Goal: Information Seeking & Learning: Check status

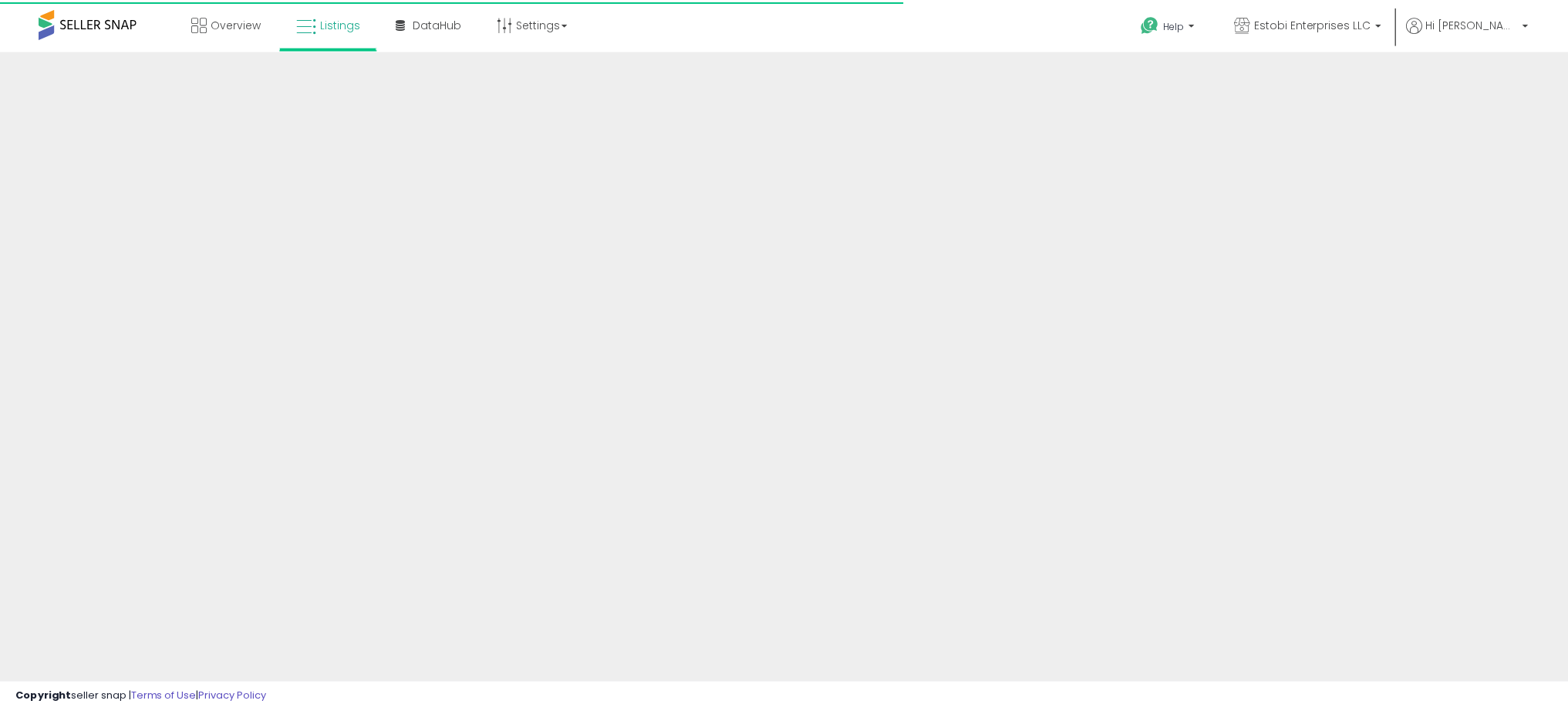
scroll to position [243, 0]
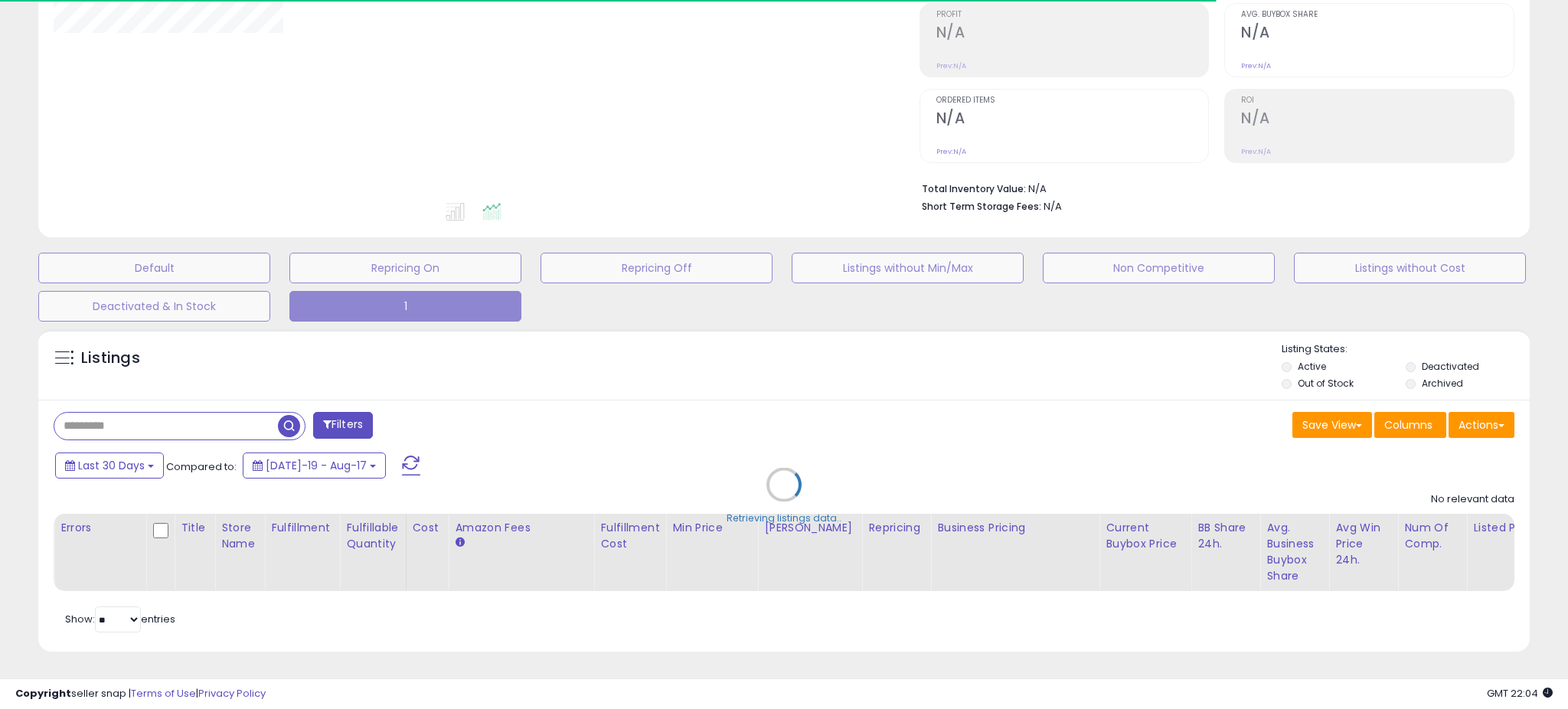
type input "********"
select select "**"
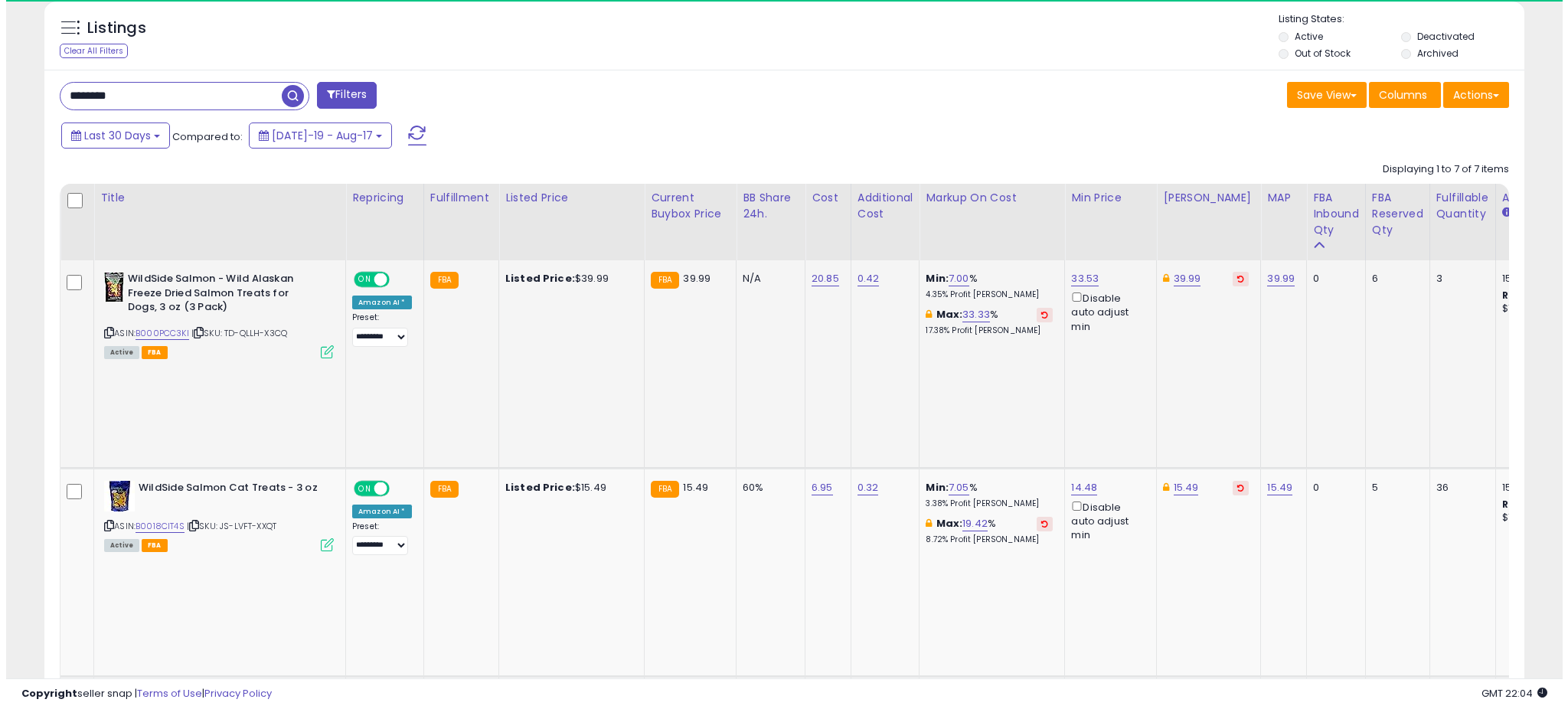
scroll to position [314, 858]
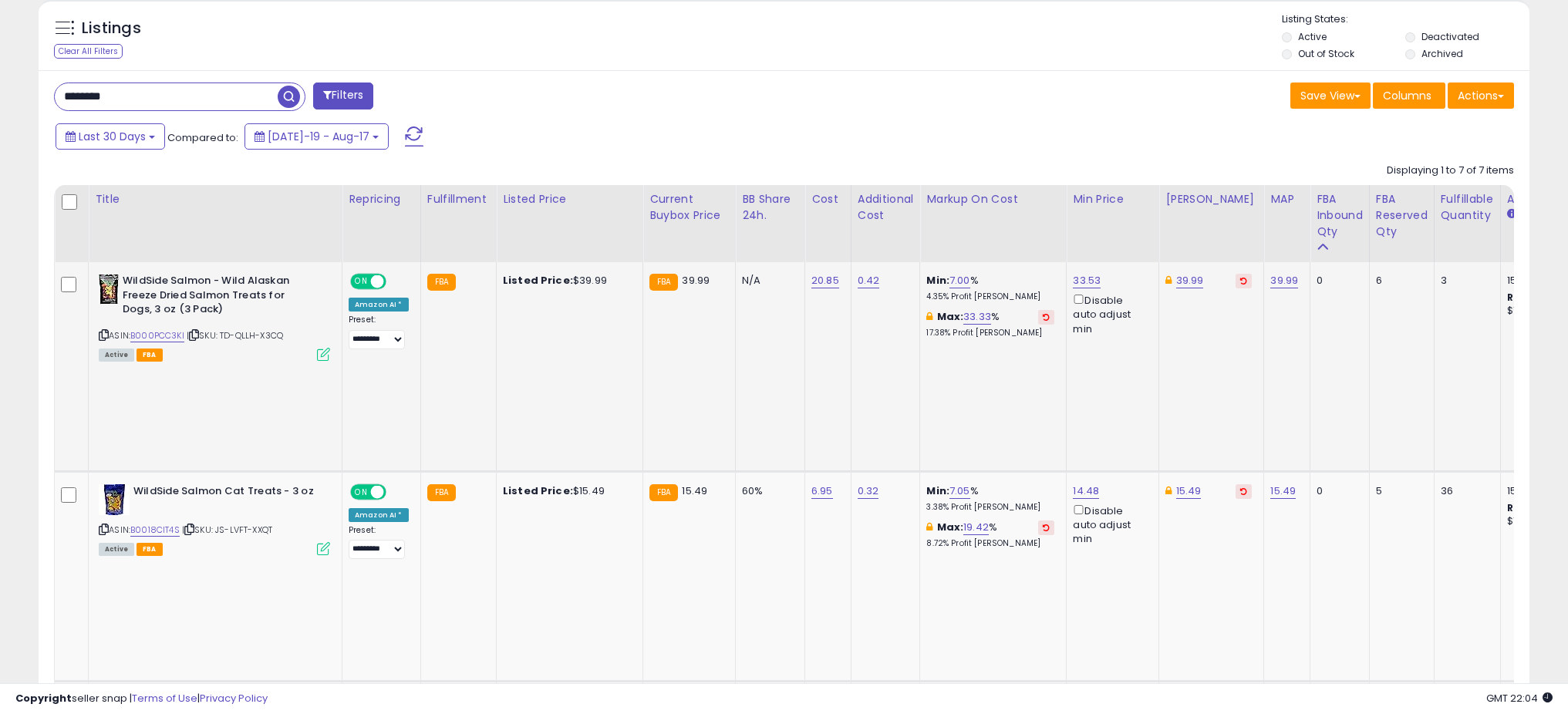
click at [324, 359] on icon at bounding box center [323, 354] width 13 height 13
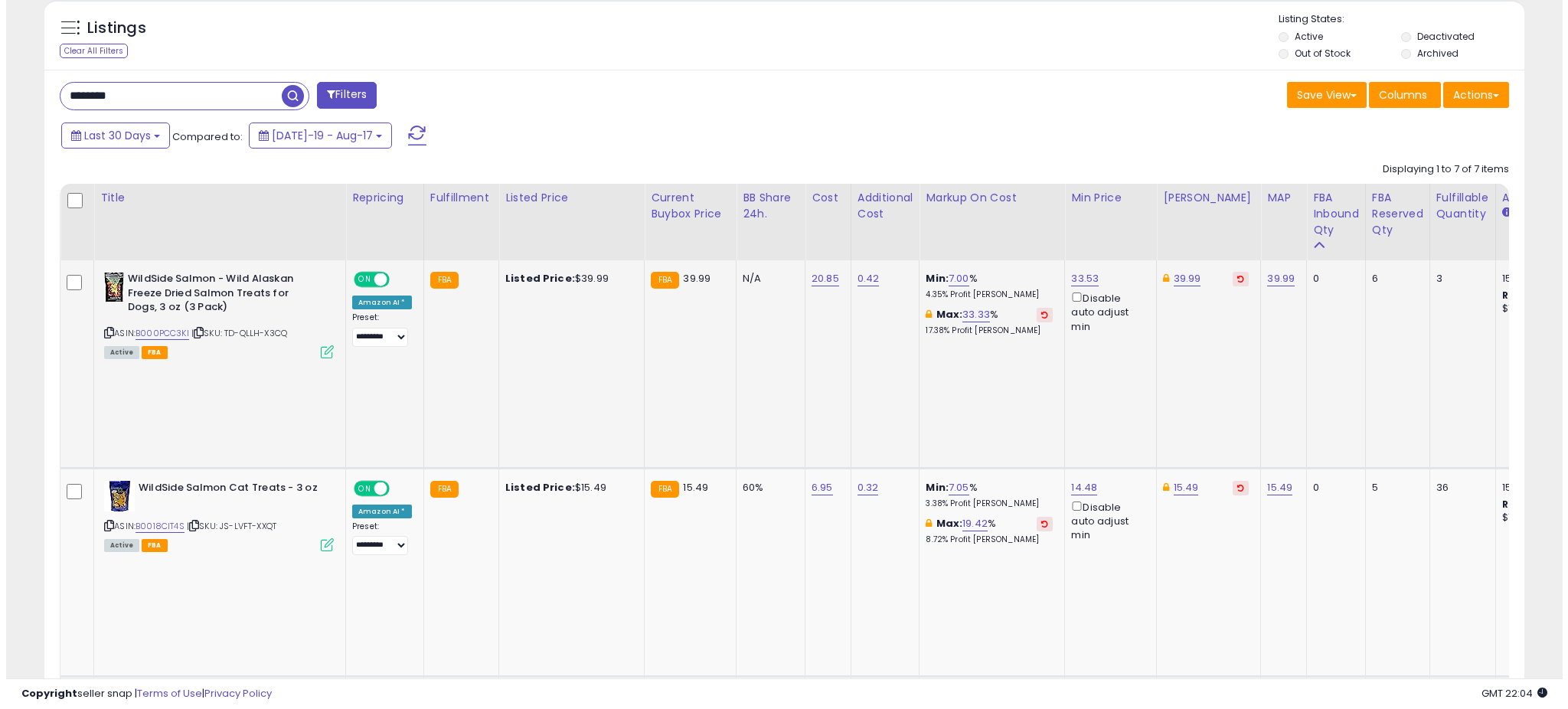
scroll to position [314, 865]
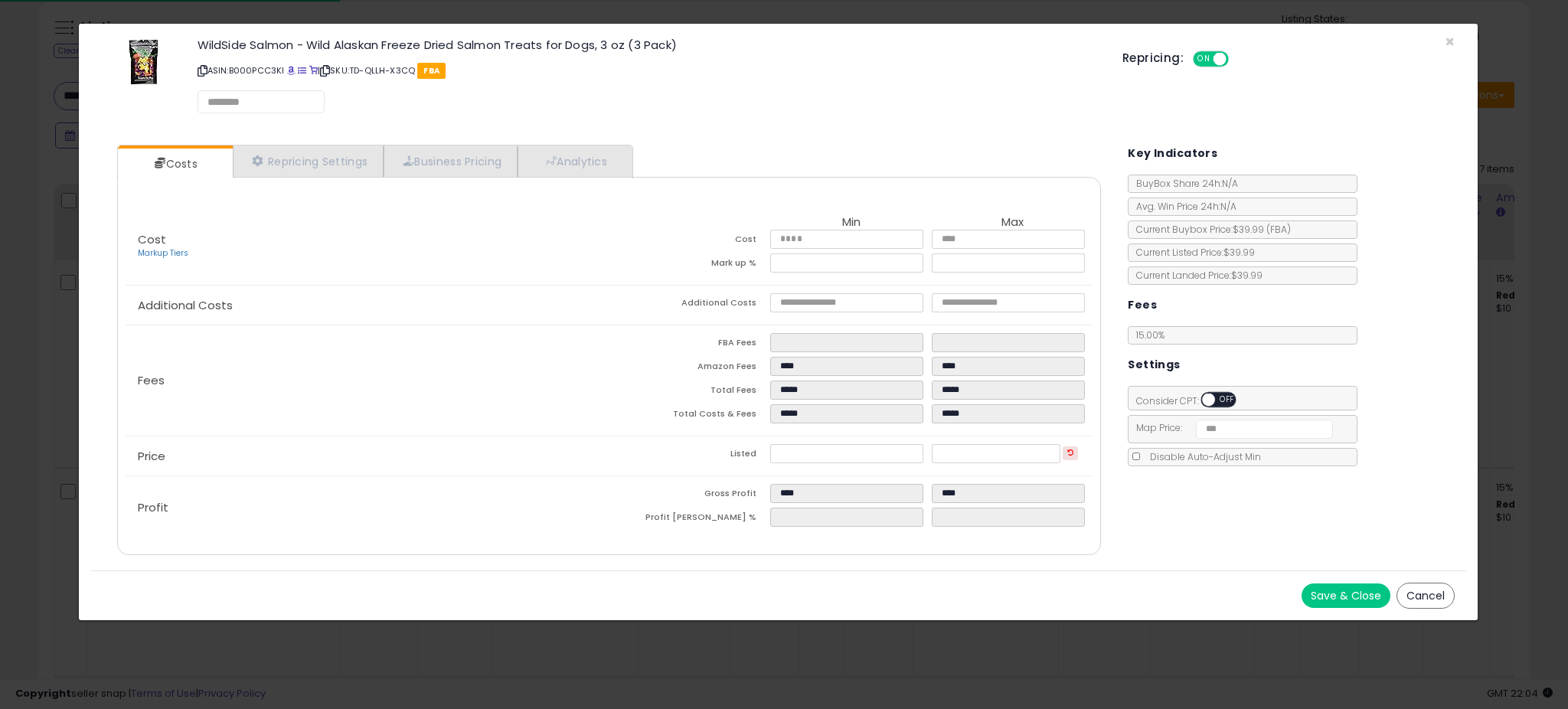
click at [612, 183] on div "Cost Markup Tiers Min Max Cost ***** ***** Mark up % **** ***** Additional Cost…" at bounding box center [609, 366] width 985 height 379
click at [609, 165] on link "Analytics" at bounding box center [574, 162] width 113 height 32
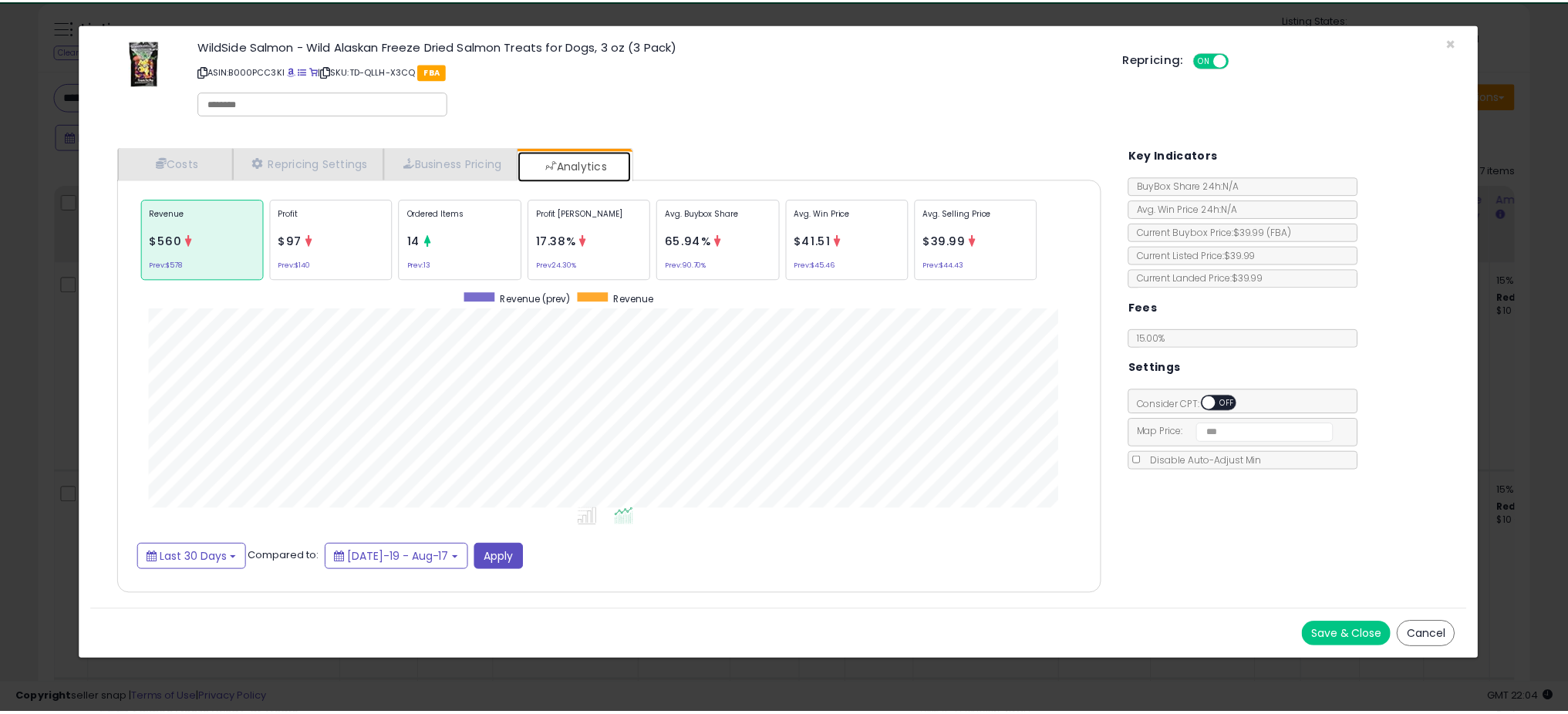
scroll to position [474, 1022]
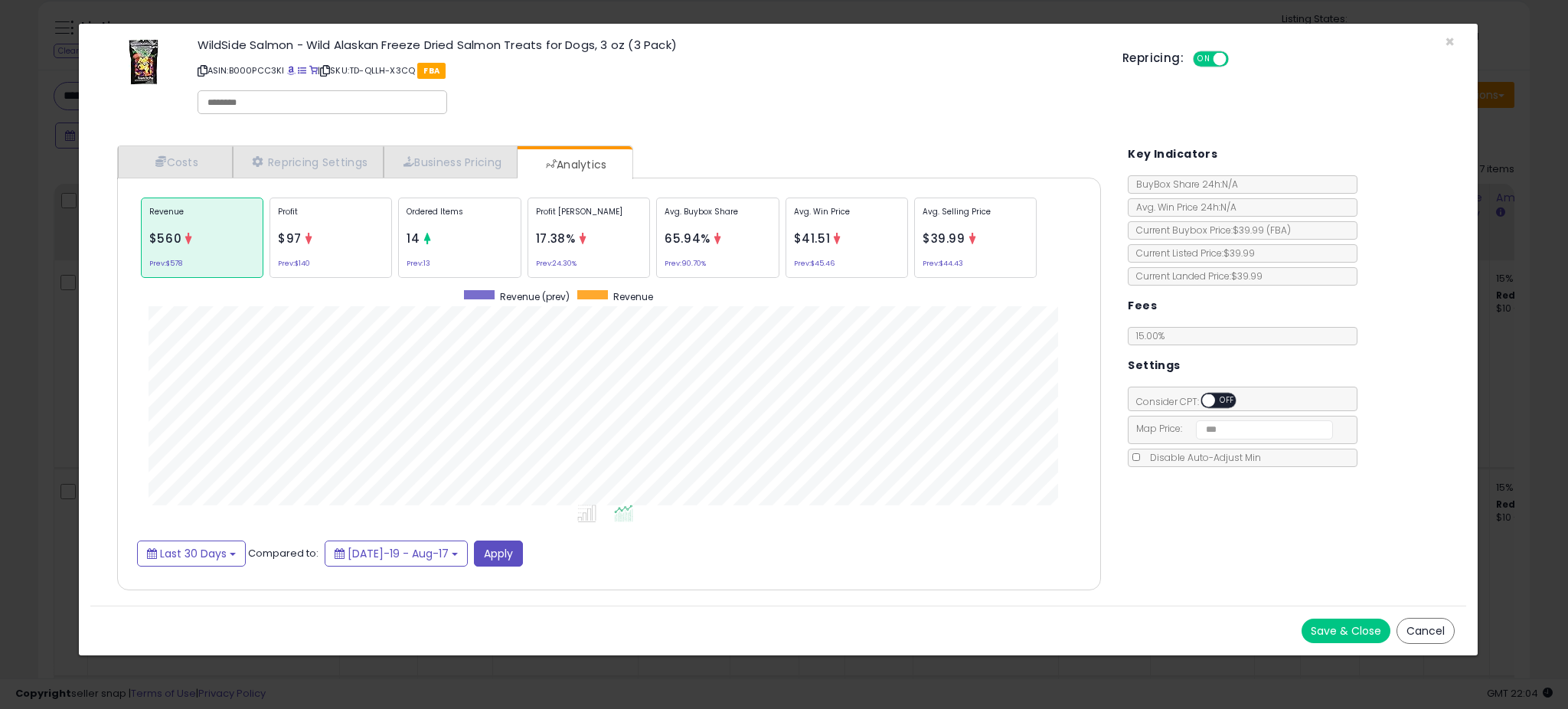
click at [11, 330] on div "× Close WildSide Salmon - Wild Alaskan Freeze Dried Salmon Treats for Dogs, 3 o…" at bounding box center [784, 354] width 1568 height 709
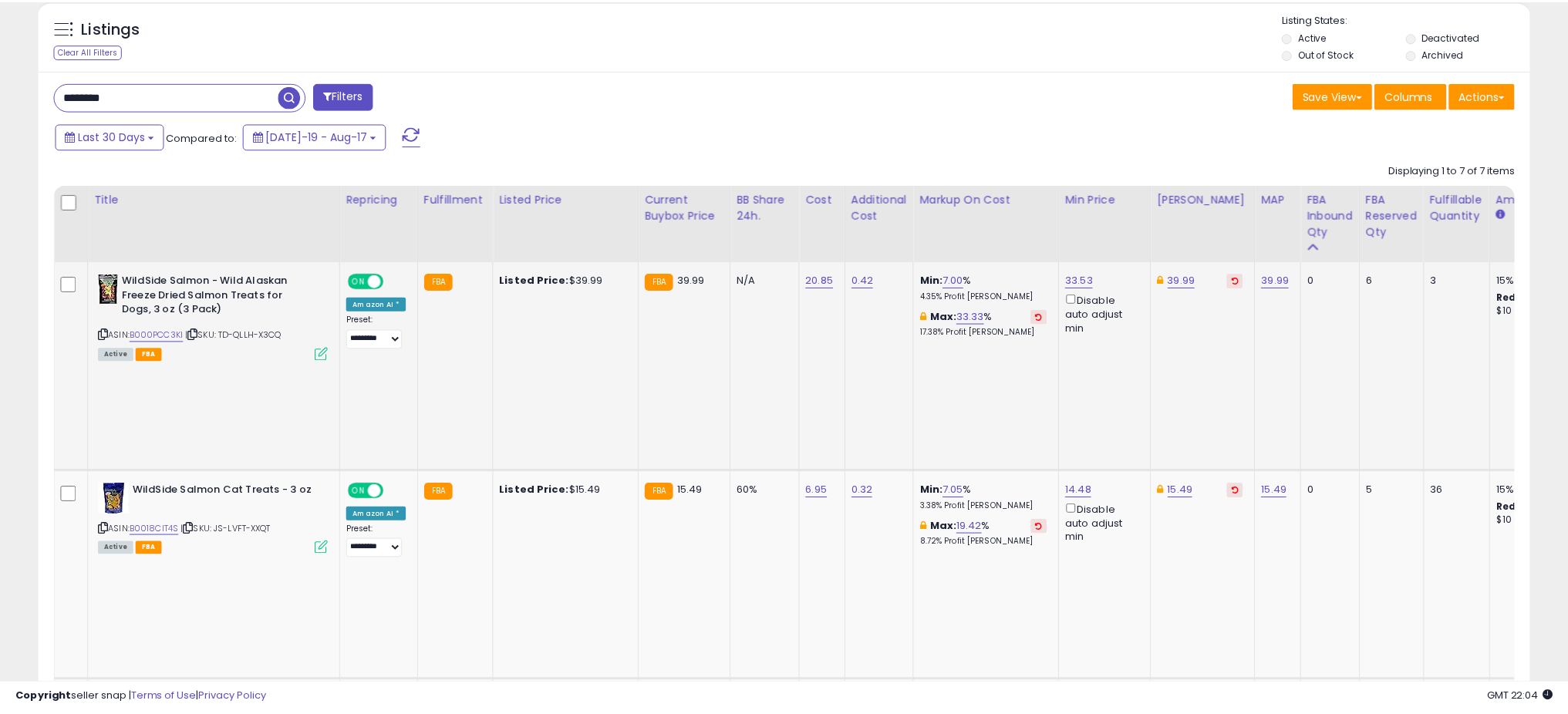
scroll to position [770987, 770476]
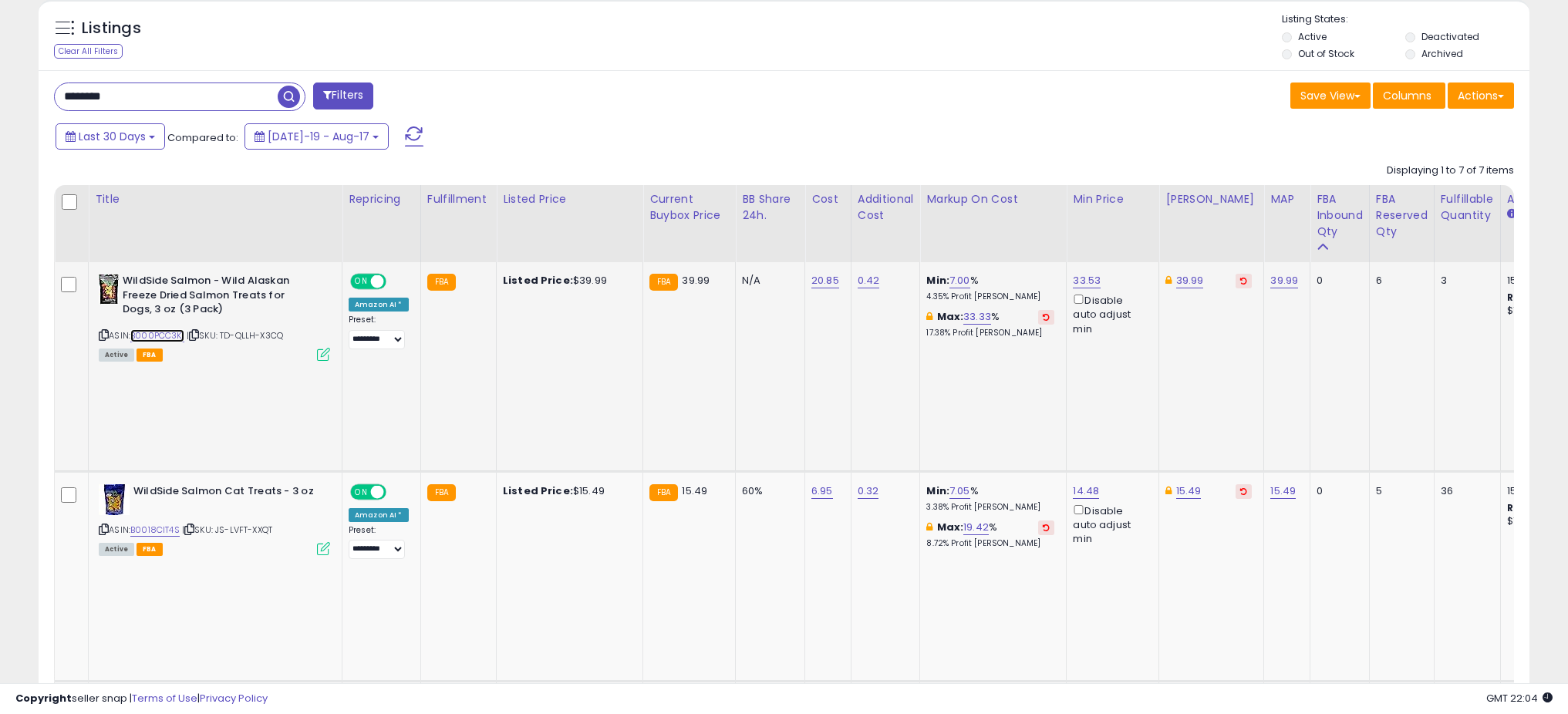
click at [160, 332] on link "B000PCC3KI" at bounding box center [158, 336] width 54 height 13
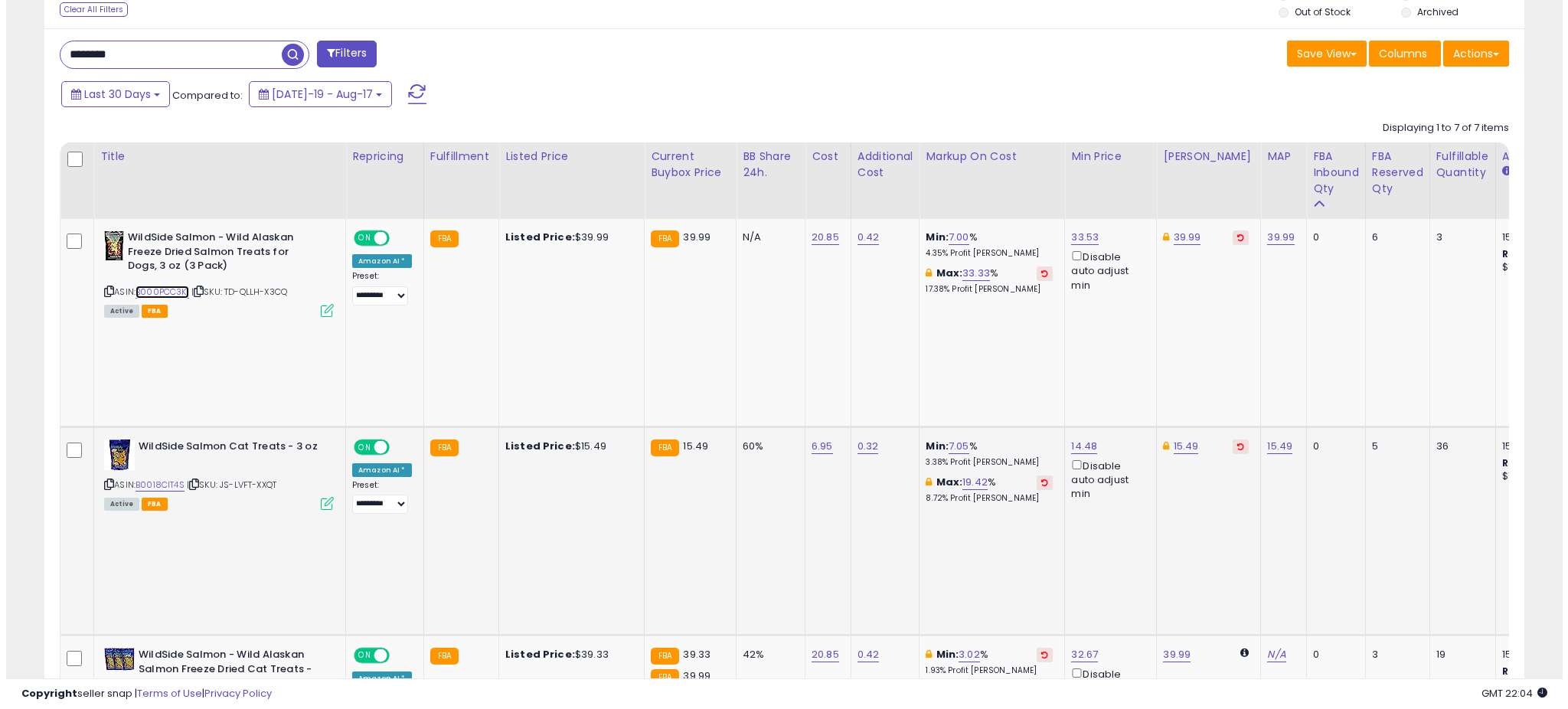
scroll to position [684, 0]
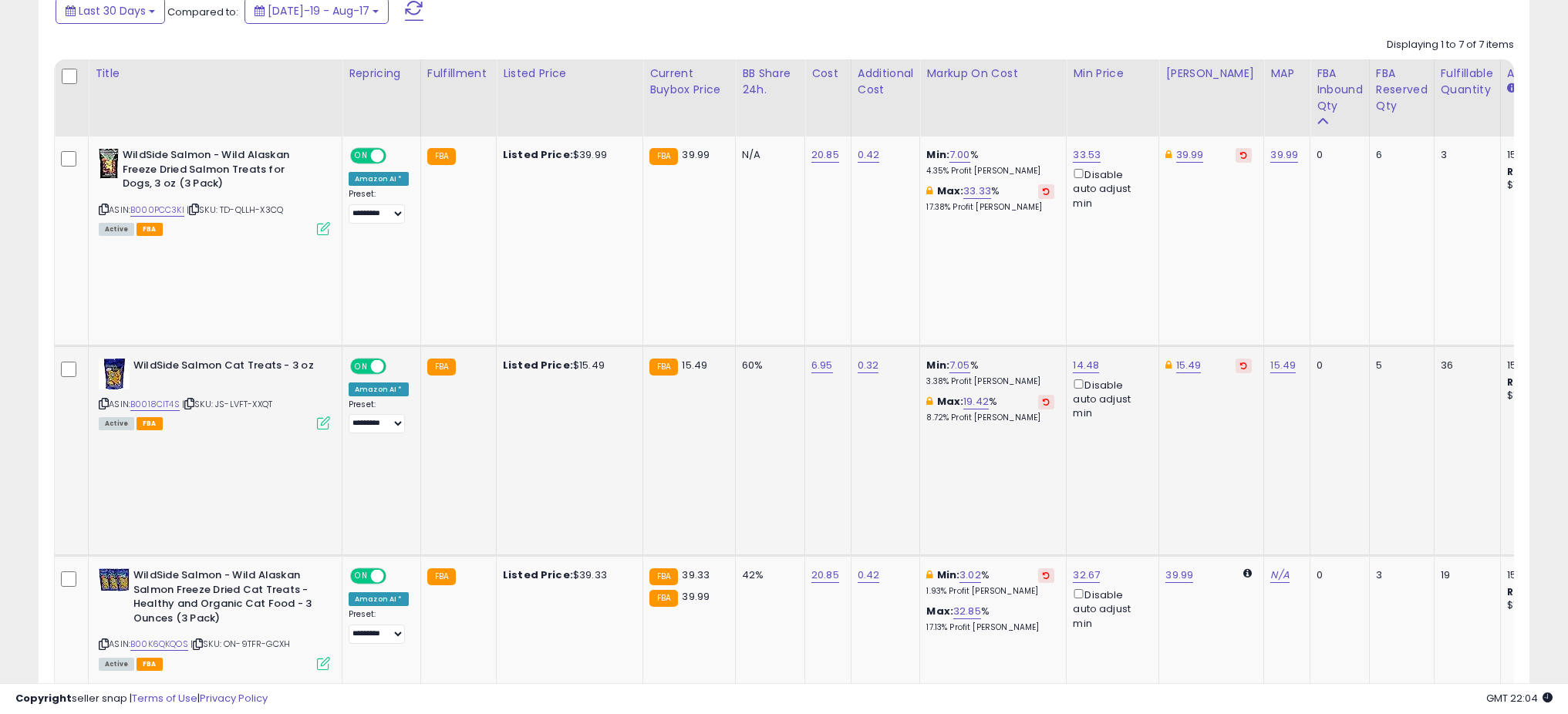
click at [321, 417] on icon at bounding box center [323, 423] width 13 height 13
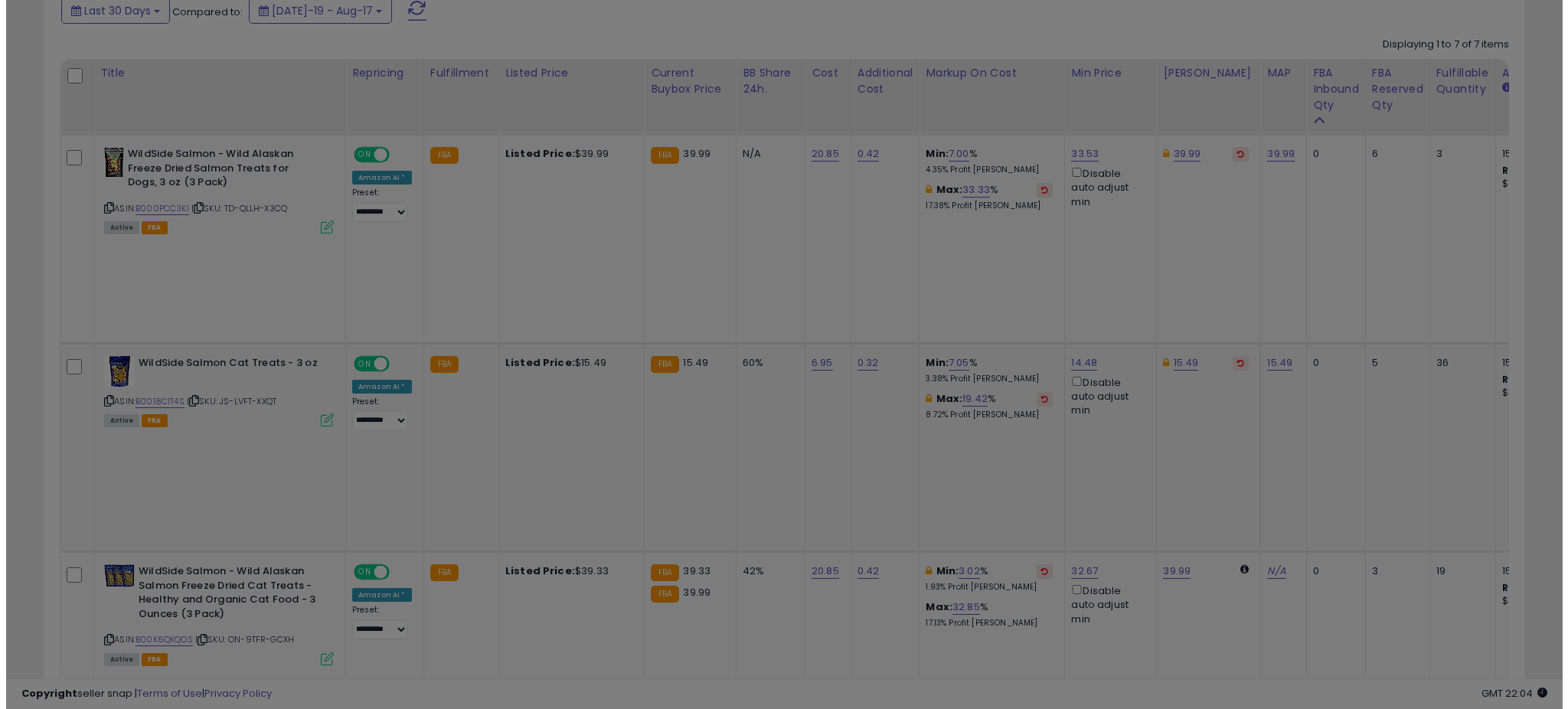
scroll to position [314, 865]
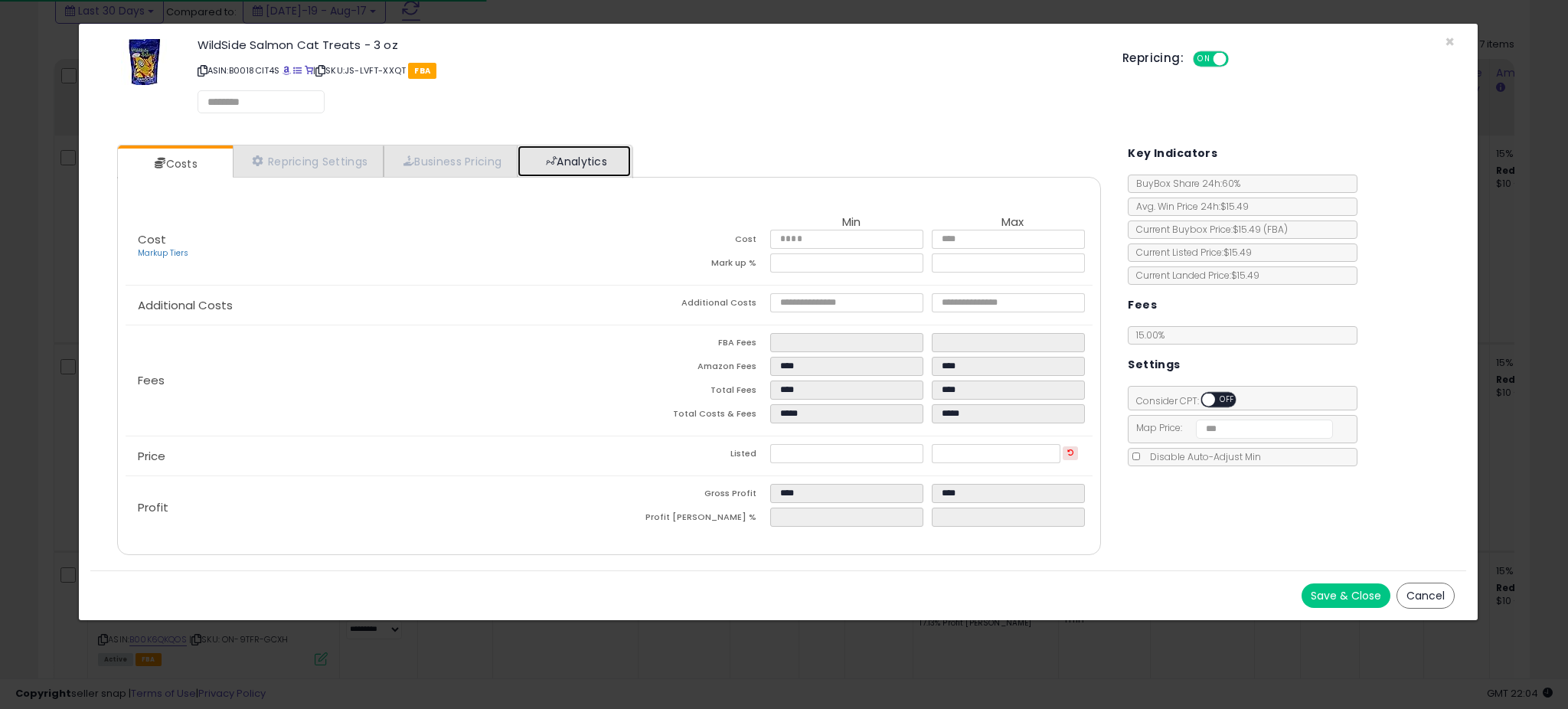
click at [552, 169] on link "Analytics" at bounding box center [574, 161] width 113 height 32
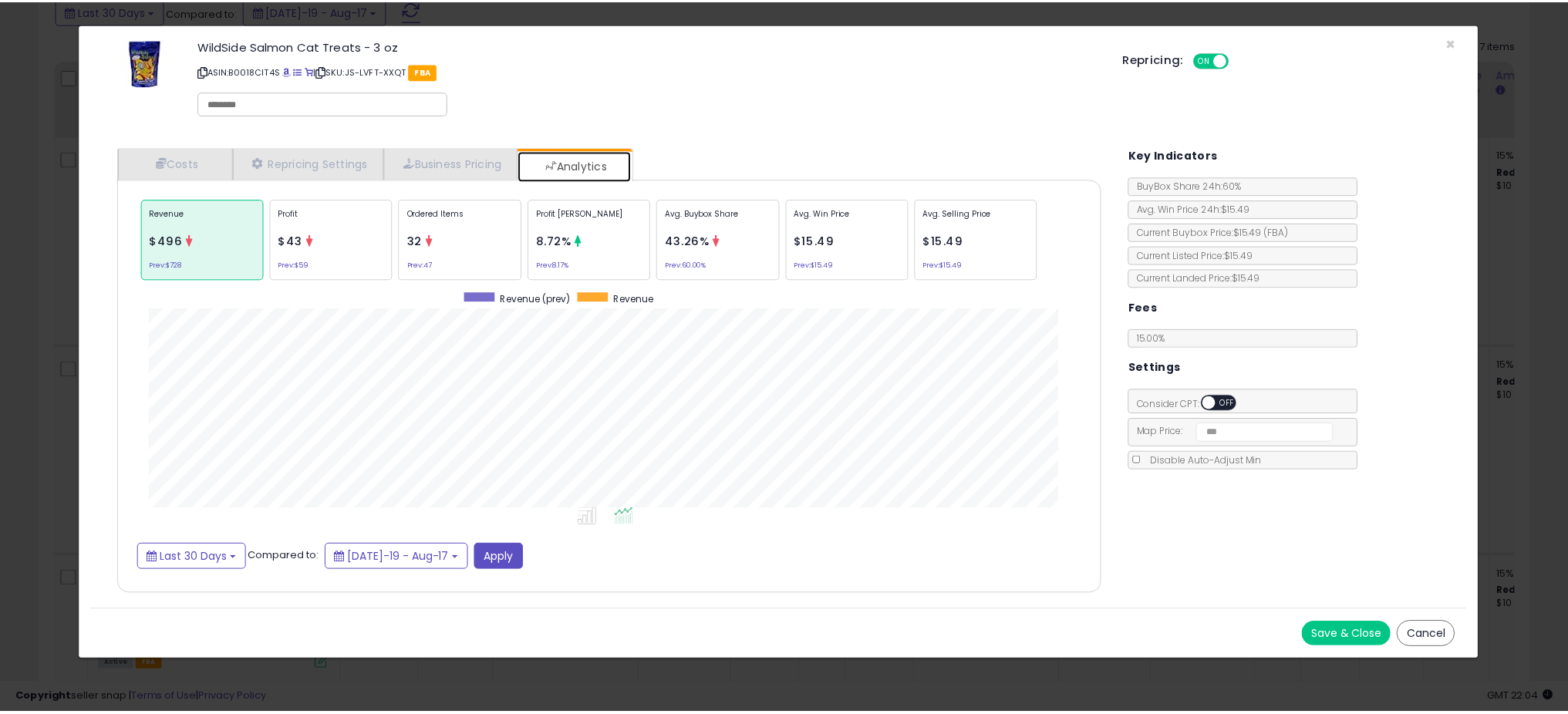
scroll to position [474, 1022]
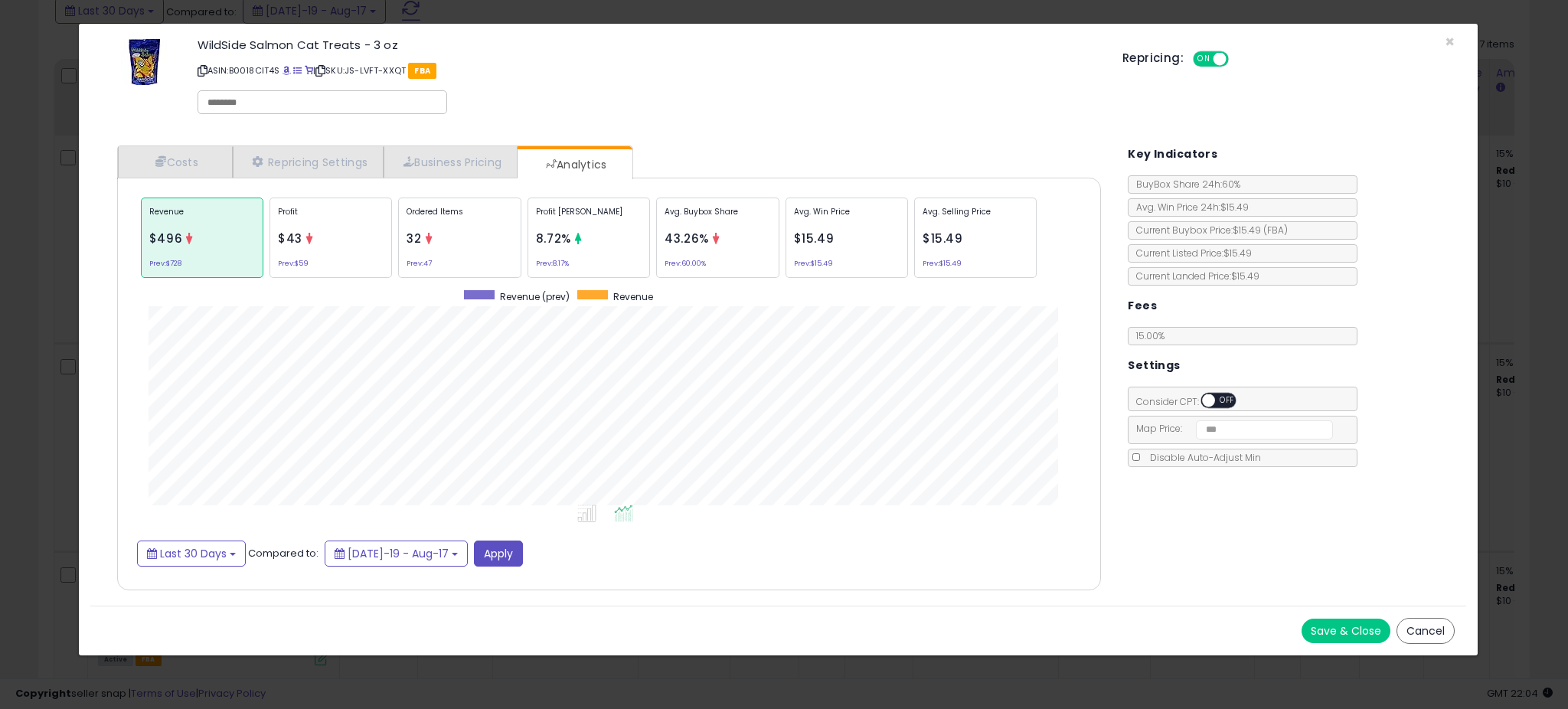
click at [15, 282] on div "× Close WildSide Salmon Cat Treats - 3 oz ASIN: B0018CIT4S | SKU: JS-LVFT-XXQT …" at bounding box center [784, 354] width 1568 height 709
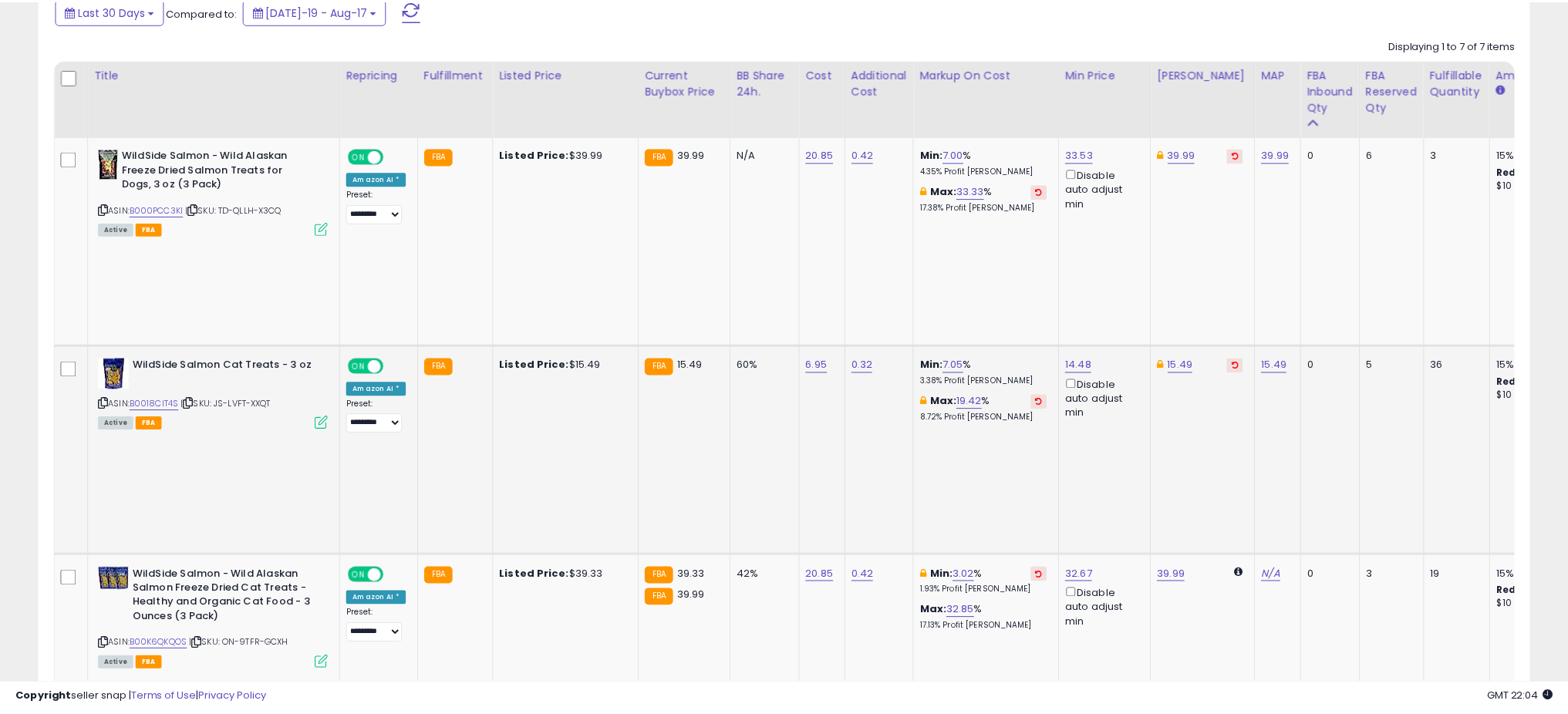
scroll to position [770987, 770476]
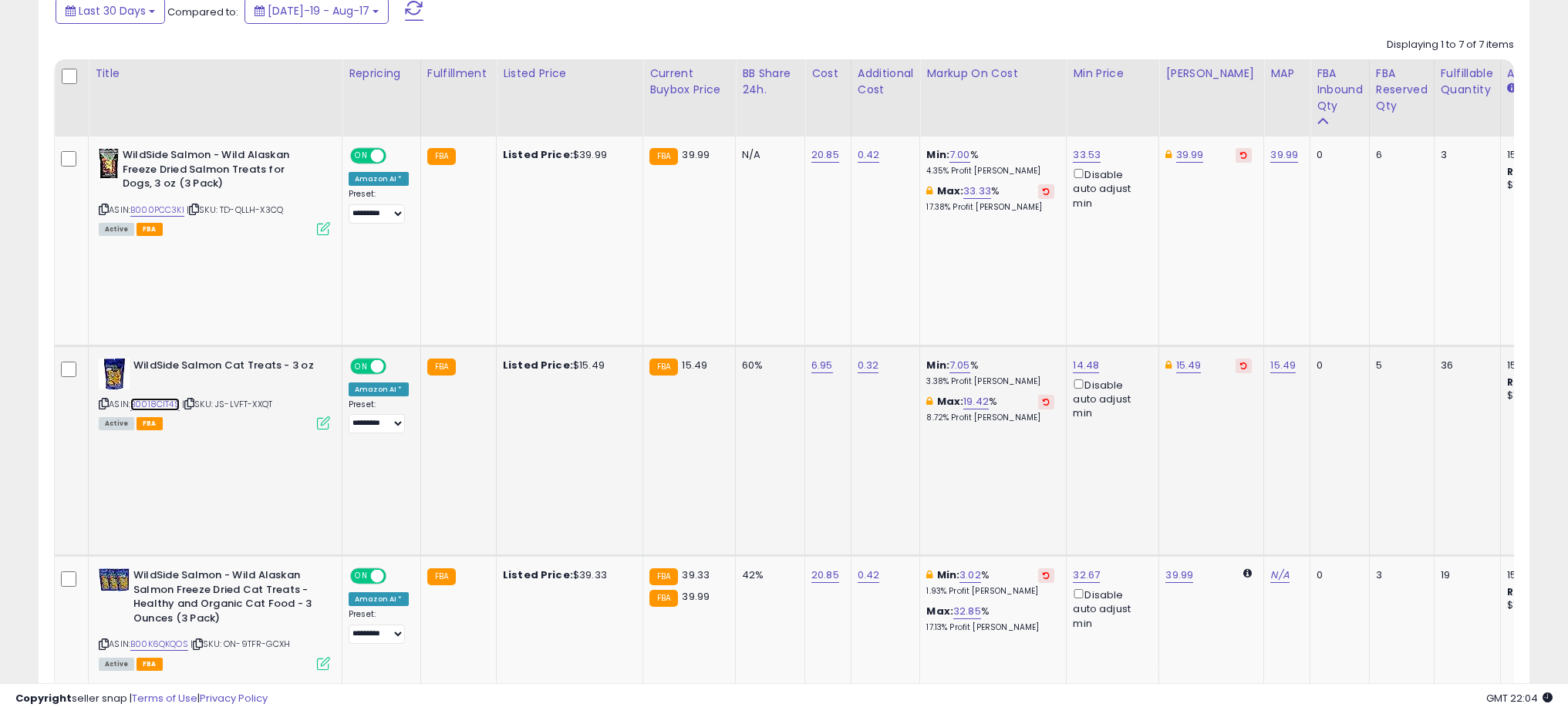
click at [165, 398] on link "B0018CIT4S" at bounding box center [155, 405] width 50 height 13
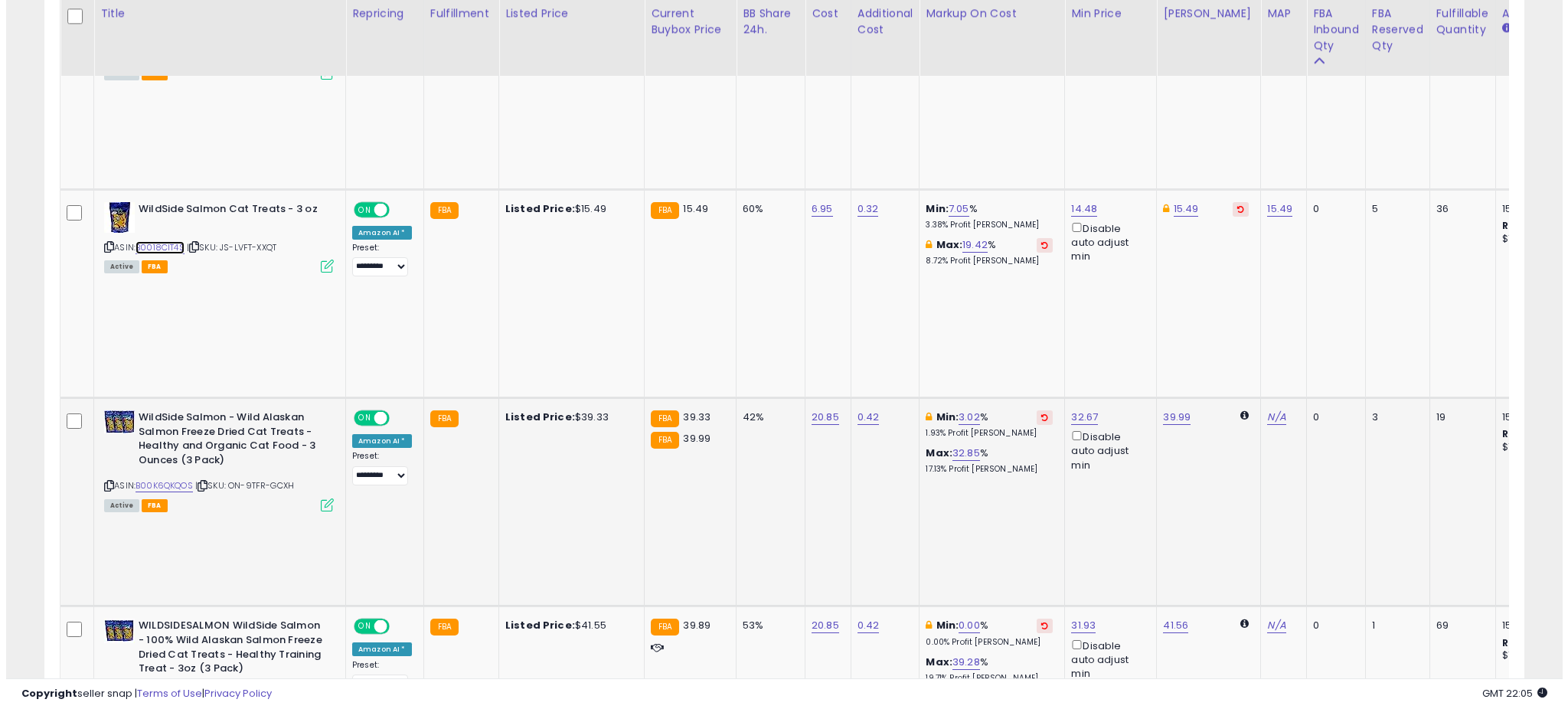
scroll to position [838, 0]
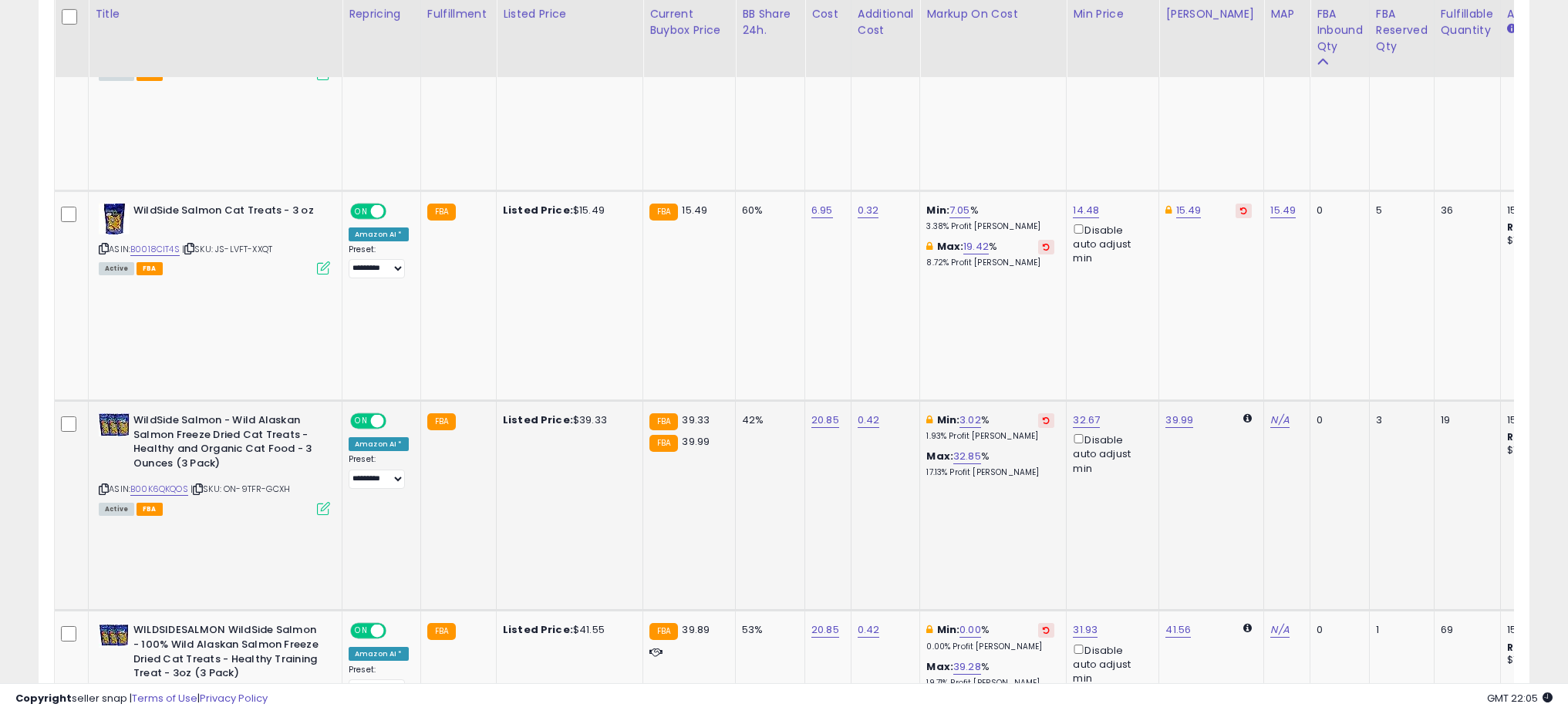
click at [321, 502] on icon at bounding box center [323, 509] width 13 height 13
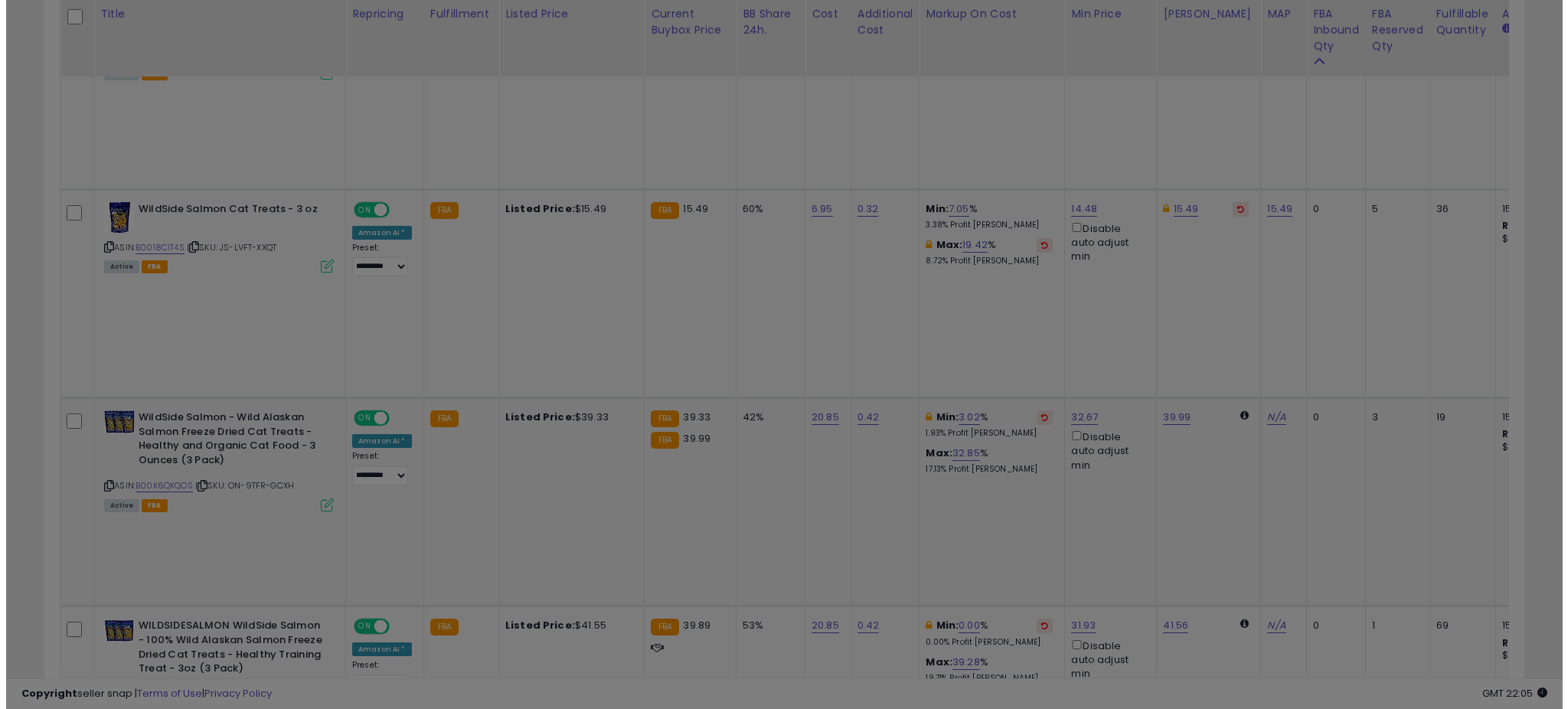
scroll to position [314, 865]
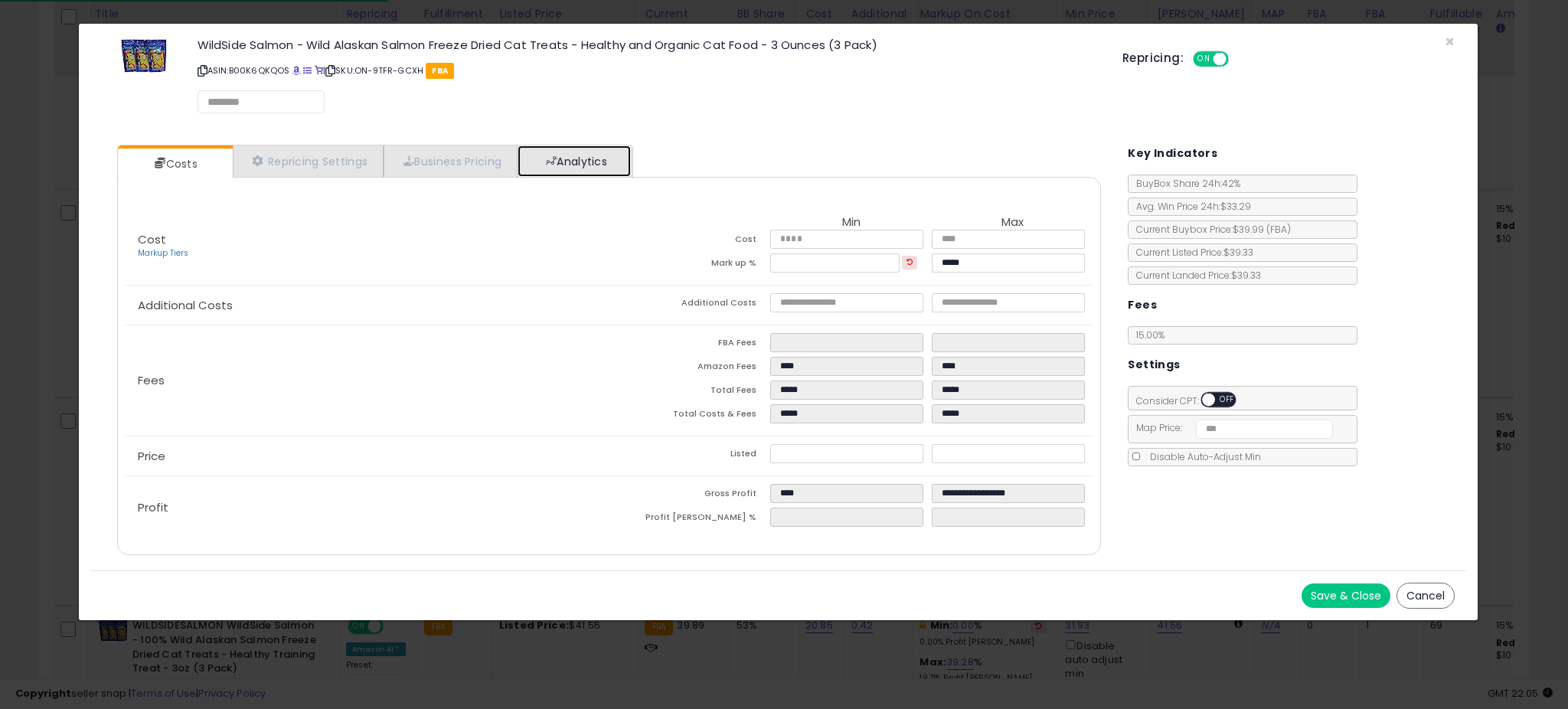
click at [568, 163] on link "Analytics" at bounding box center [574, 161] width 113 height 32
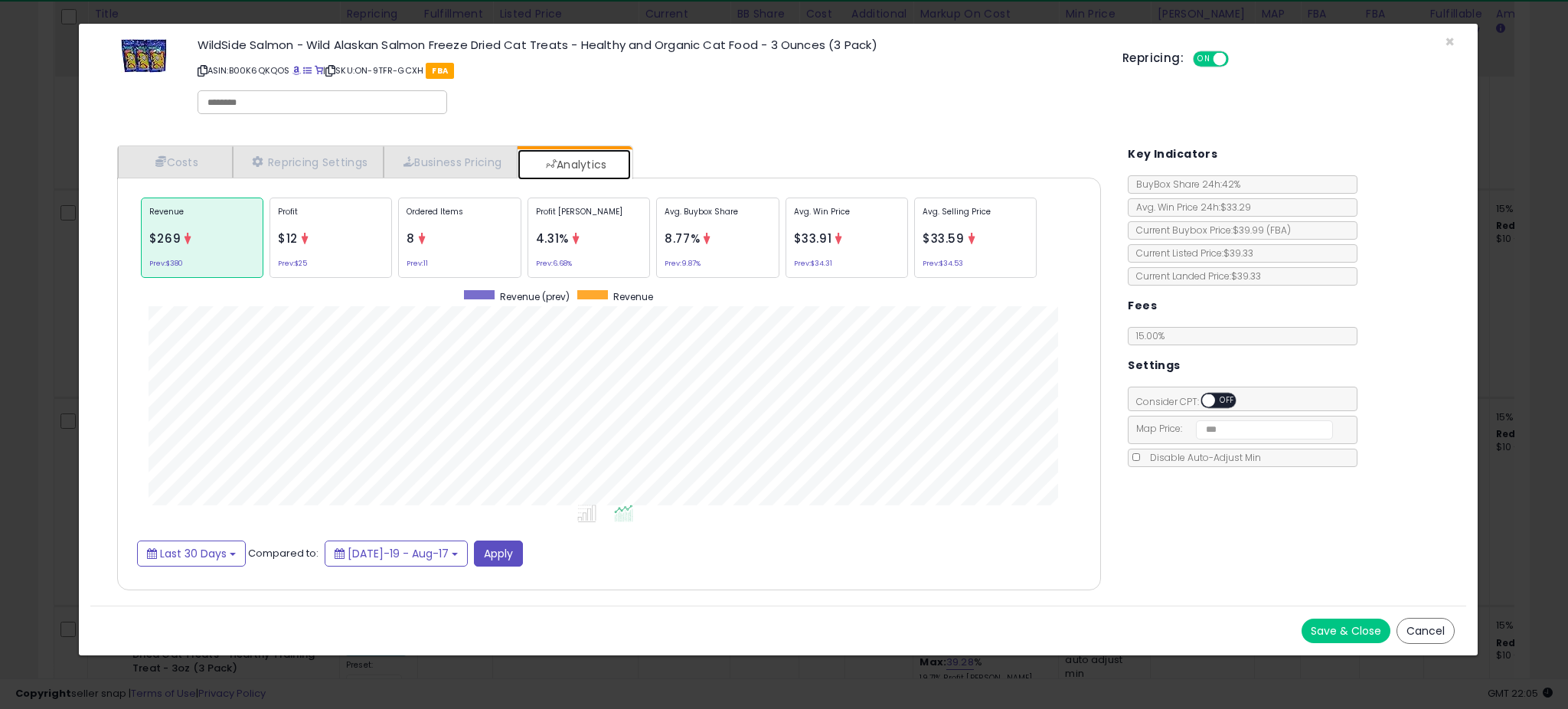
scroll to position [471, 1014]
click at [746, 228] on p "Avg. Buybox Share" at bounding box center [717, 217] width 106 height 23
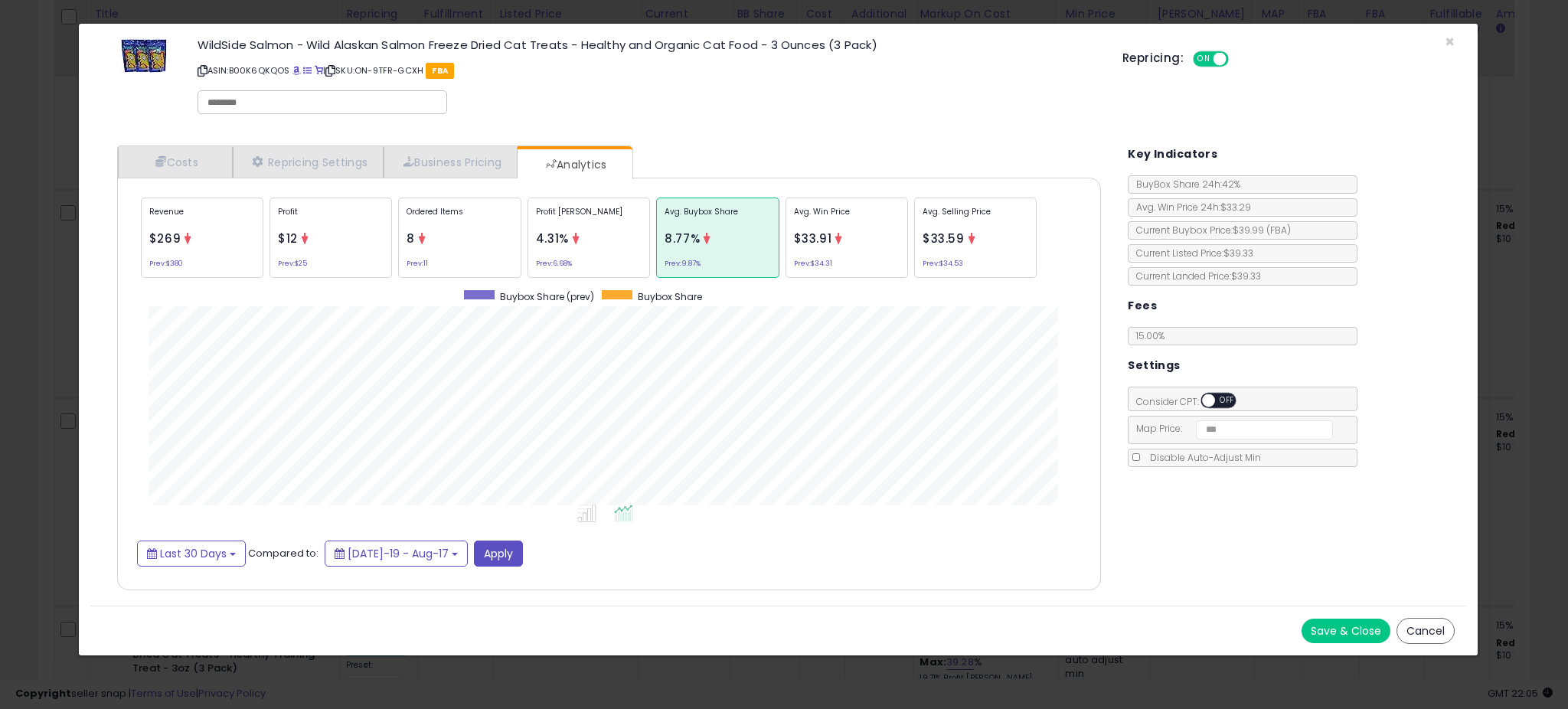
click at [33, 350] on div "× Close WildSide Salmon - Wild Alaskan Salmon Freeze Dried Cat Treats - Healthy…" at bounding box center [784, 354] width 1568 height 709
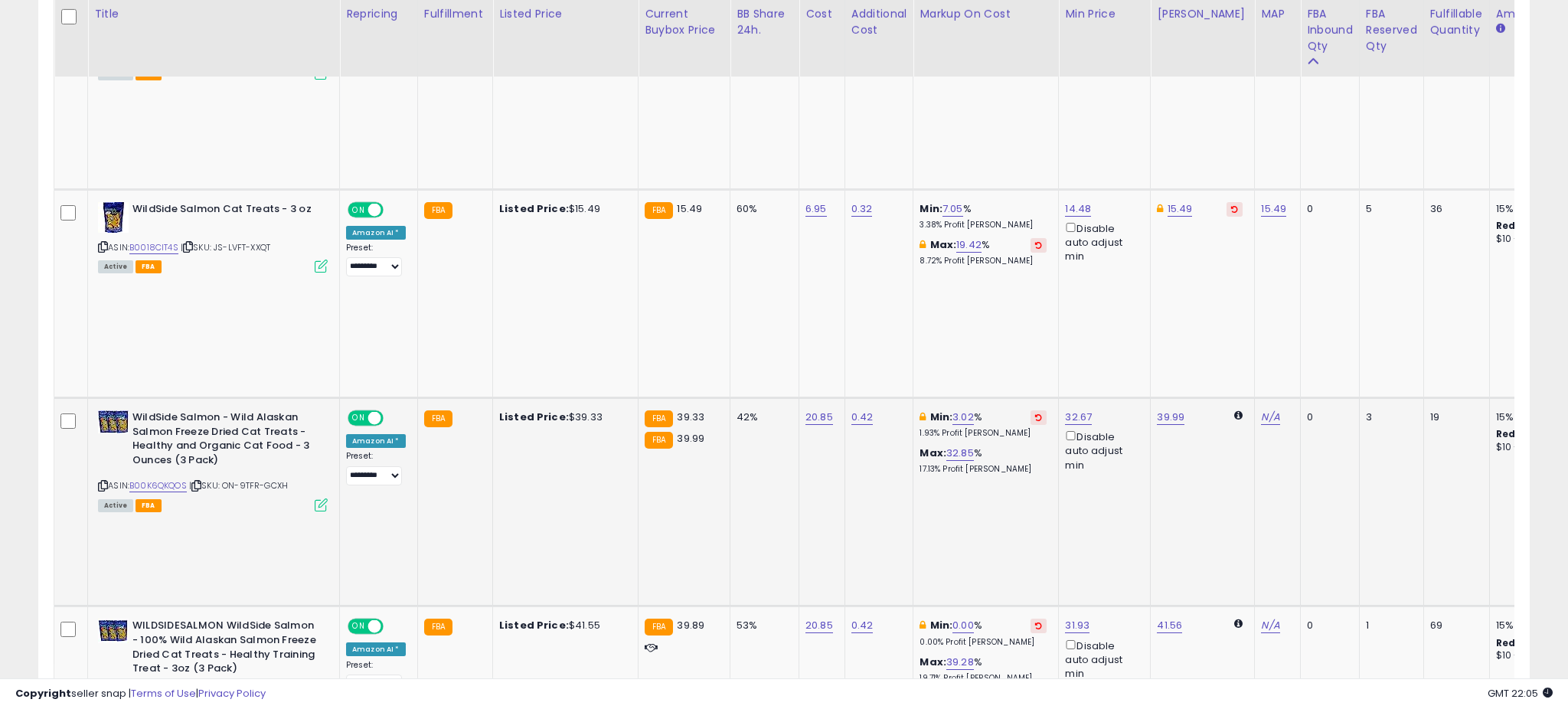
scroll to position [765588, 764628]
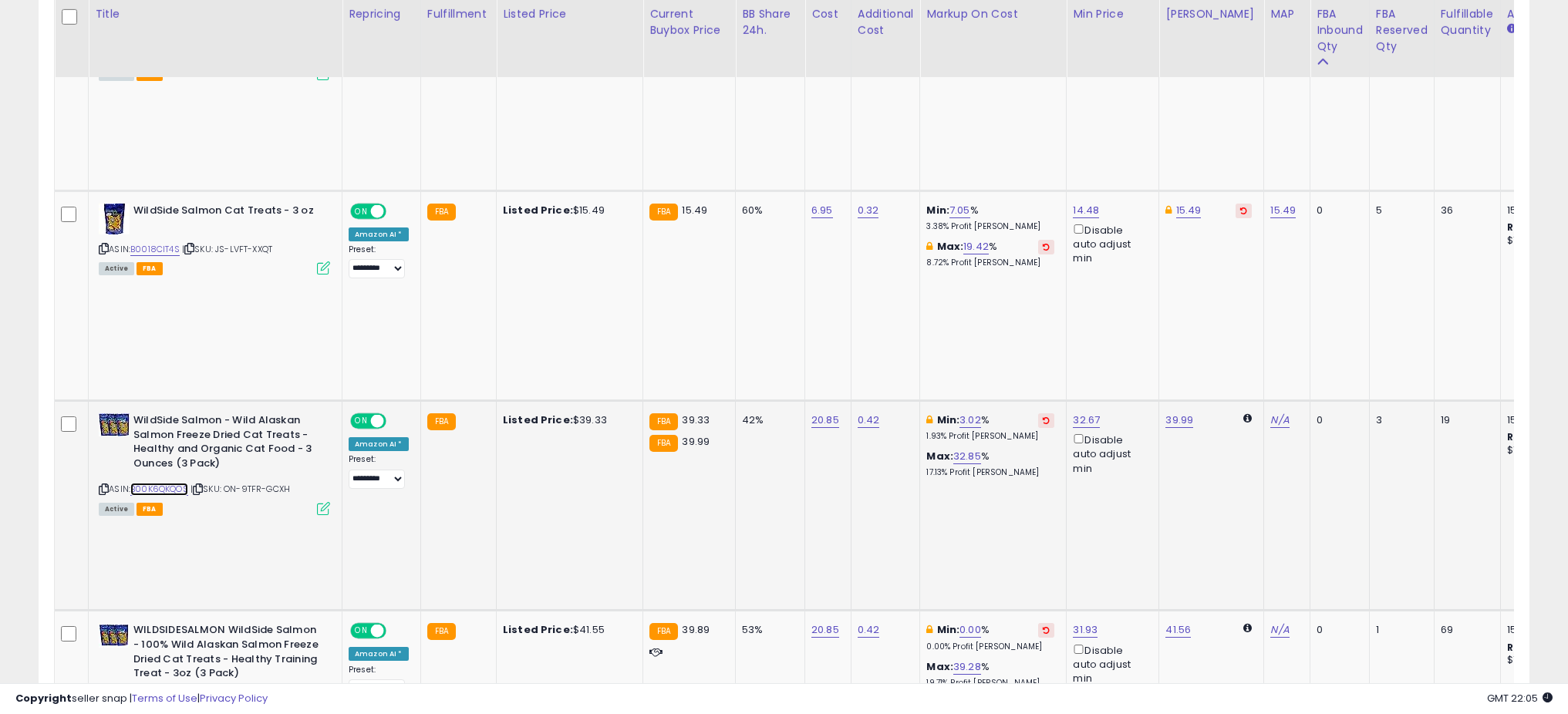
click at [167, 483] on link "B00K6QKQOS" at bounding box center [159, 489] width 58 height 13
click at [325, 712] on icon at bounding box center [323, 718] width 13 height 13
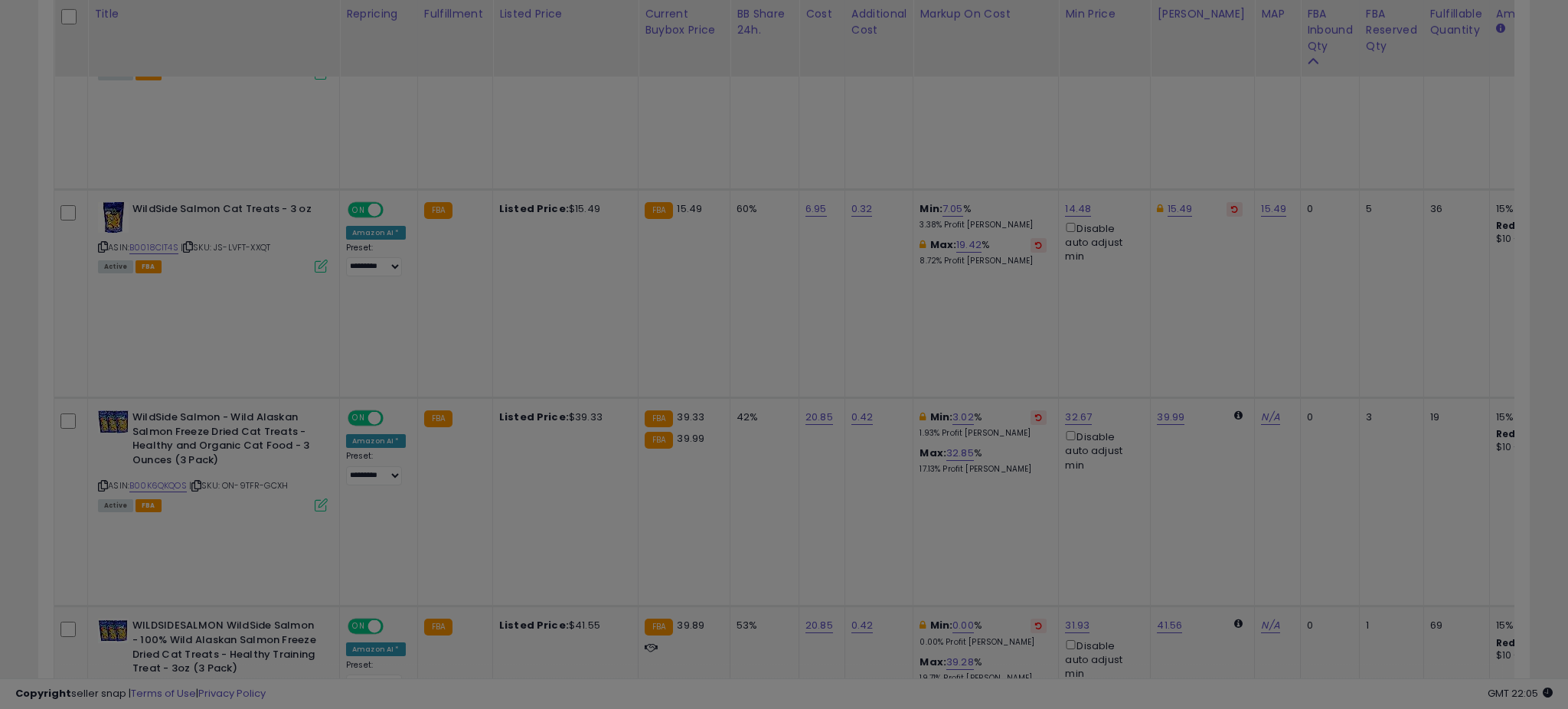
scroll to position [314, 865]
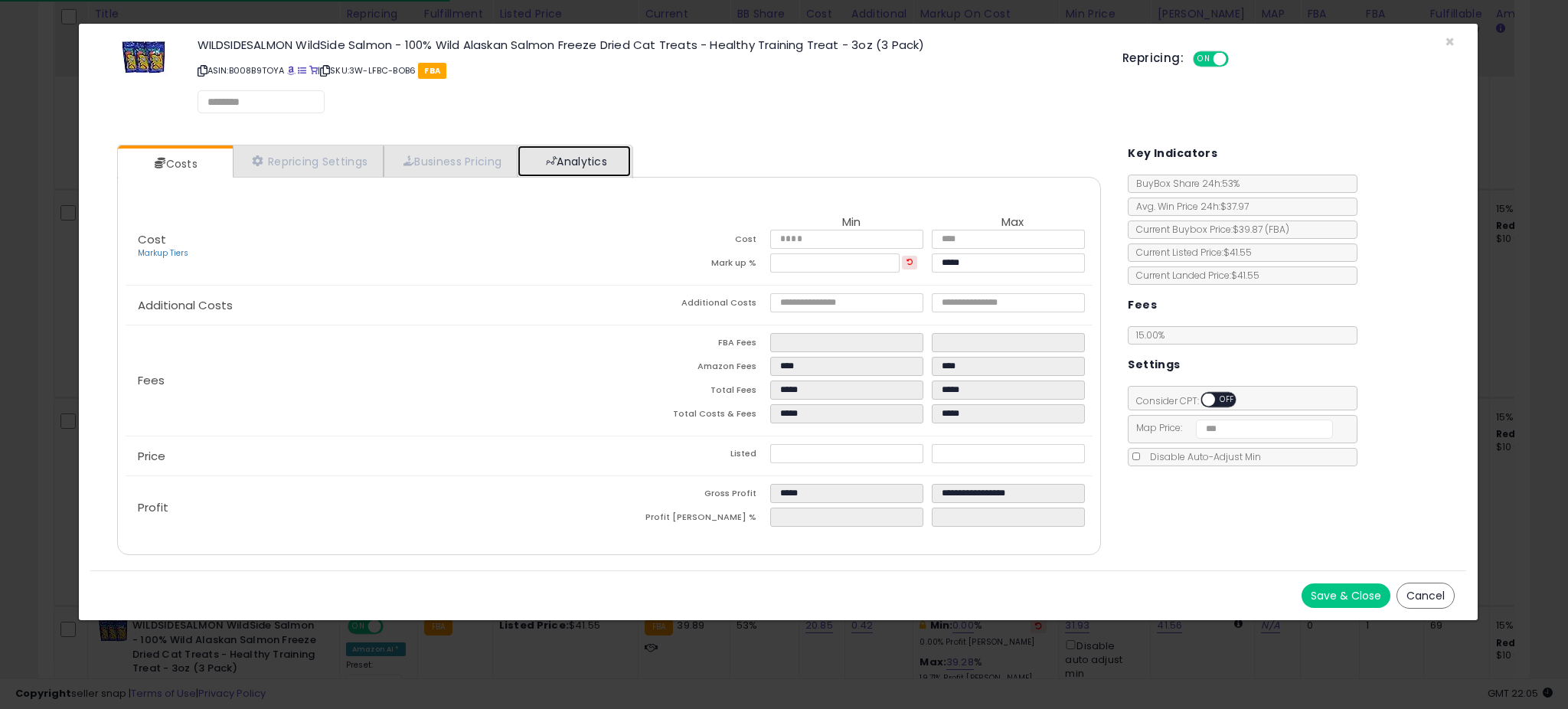
click at [552, 163] on span at bounding box center [551, 161] width 11 height 11
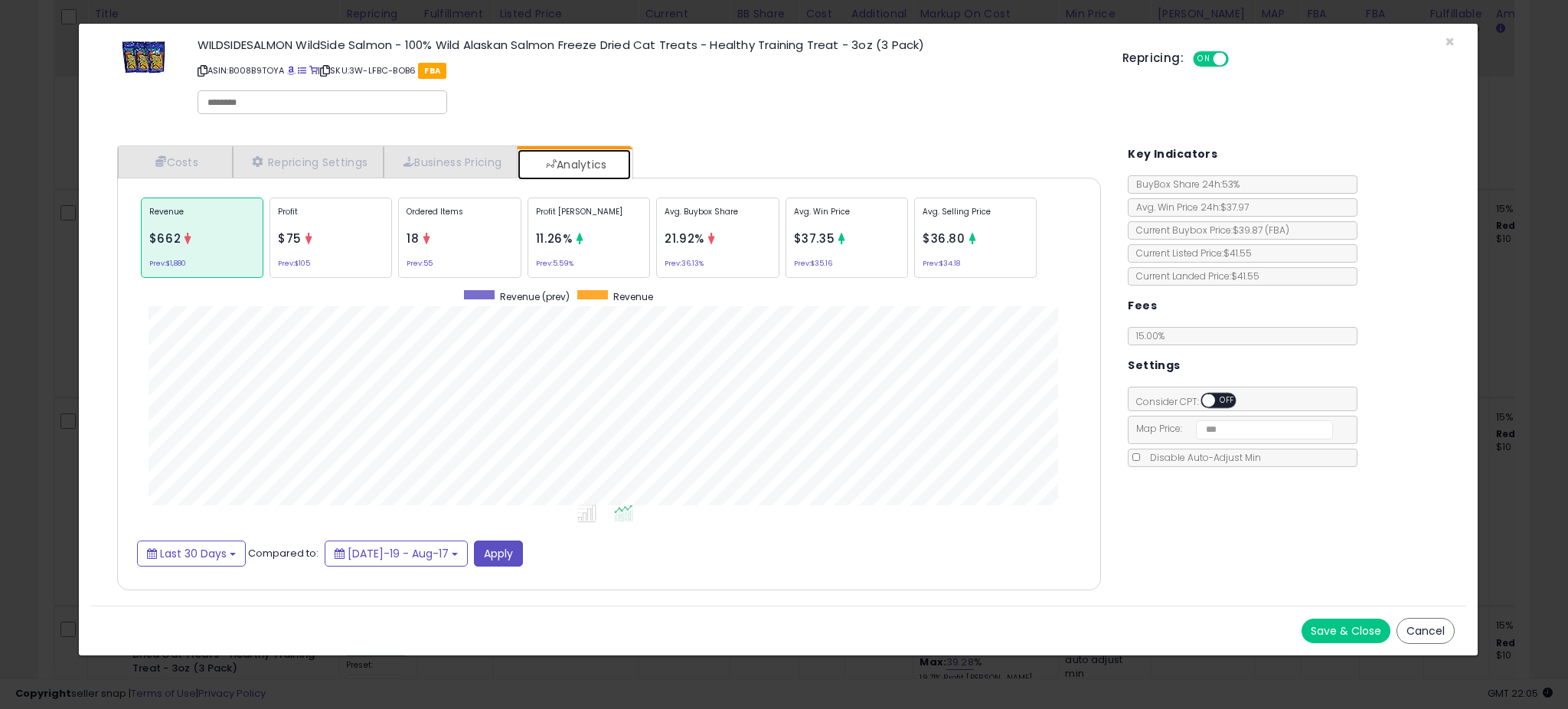
scroll to position [471, 1014]
click at [701, 244] on span "21.92%" at bounding box center [684, 238] width 40 height 16
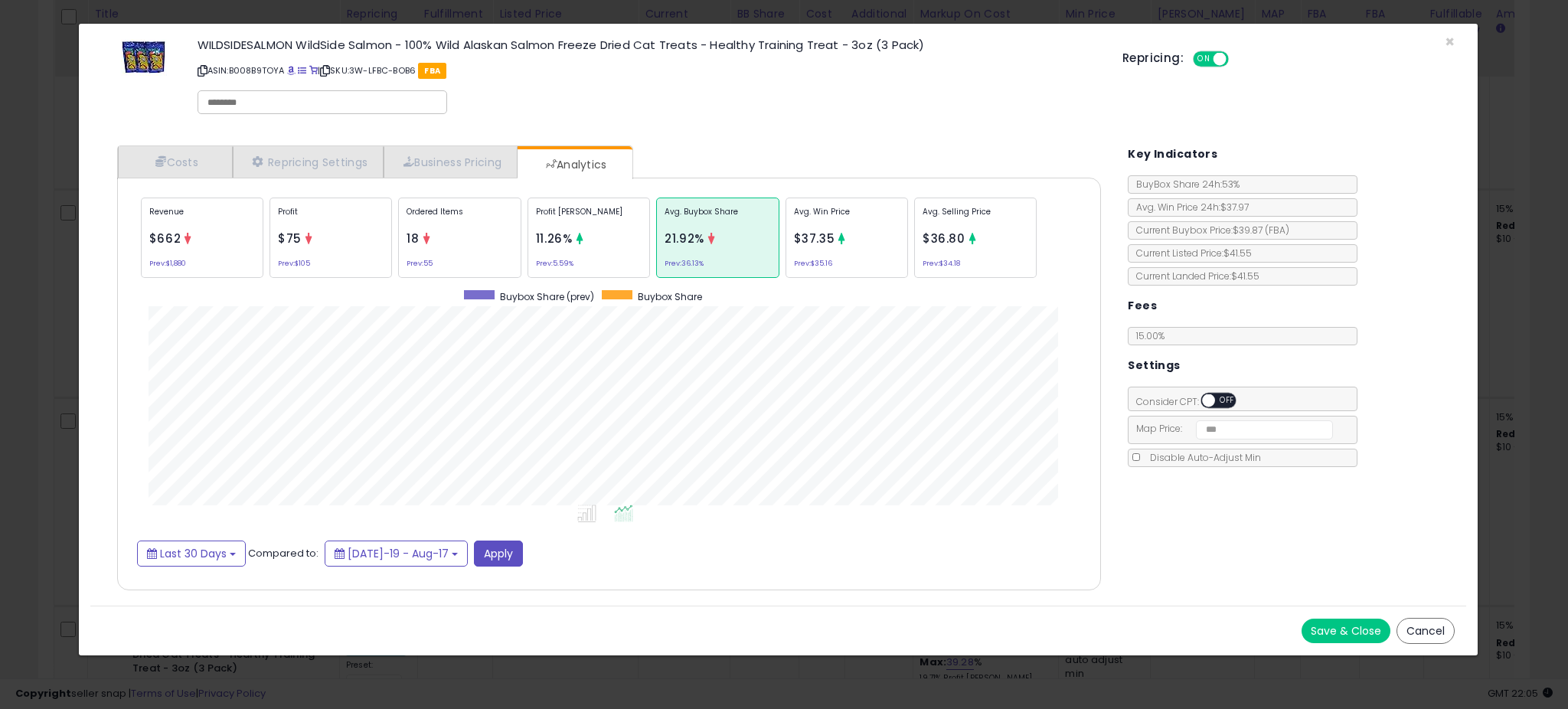
click at [571, 232] on span "11.26%" at bounding box center [554, 238] width 37 height 16
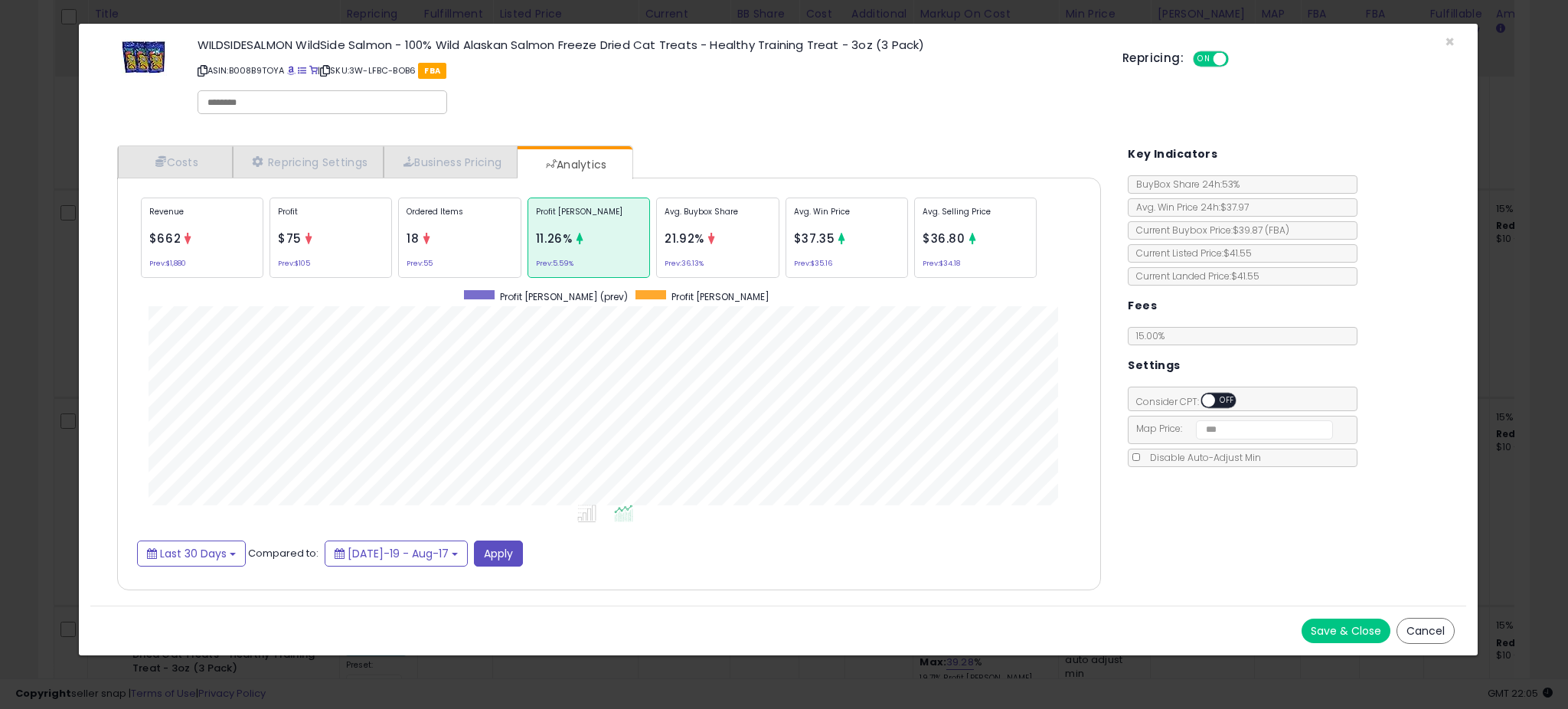
click at [58, 289] on div "× Close WILDSIDESALMON WildSide Salmon - 100% Wild Alaskan Salmon Freeze Dried …" at bounding box center [784, 354] width 1568 height 709
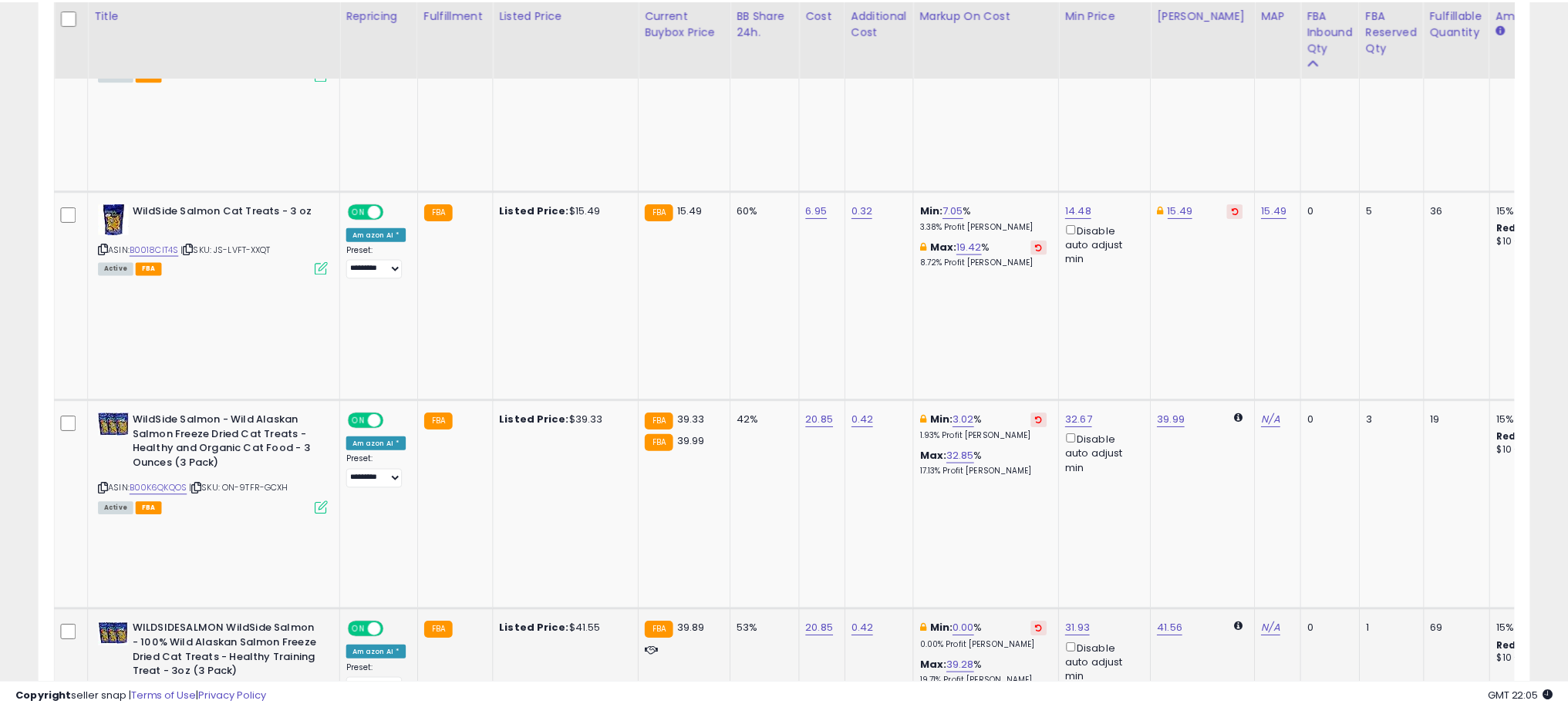
scroll to position [770987, 770476]
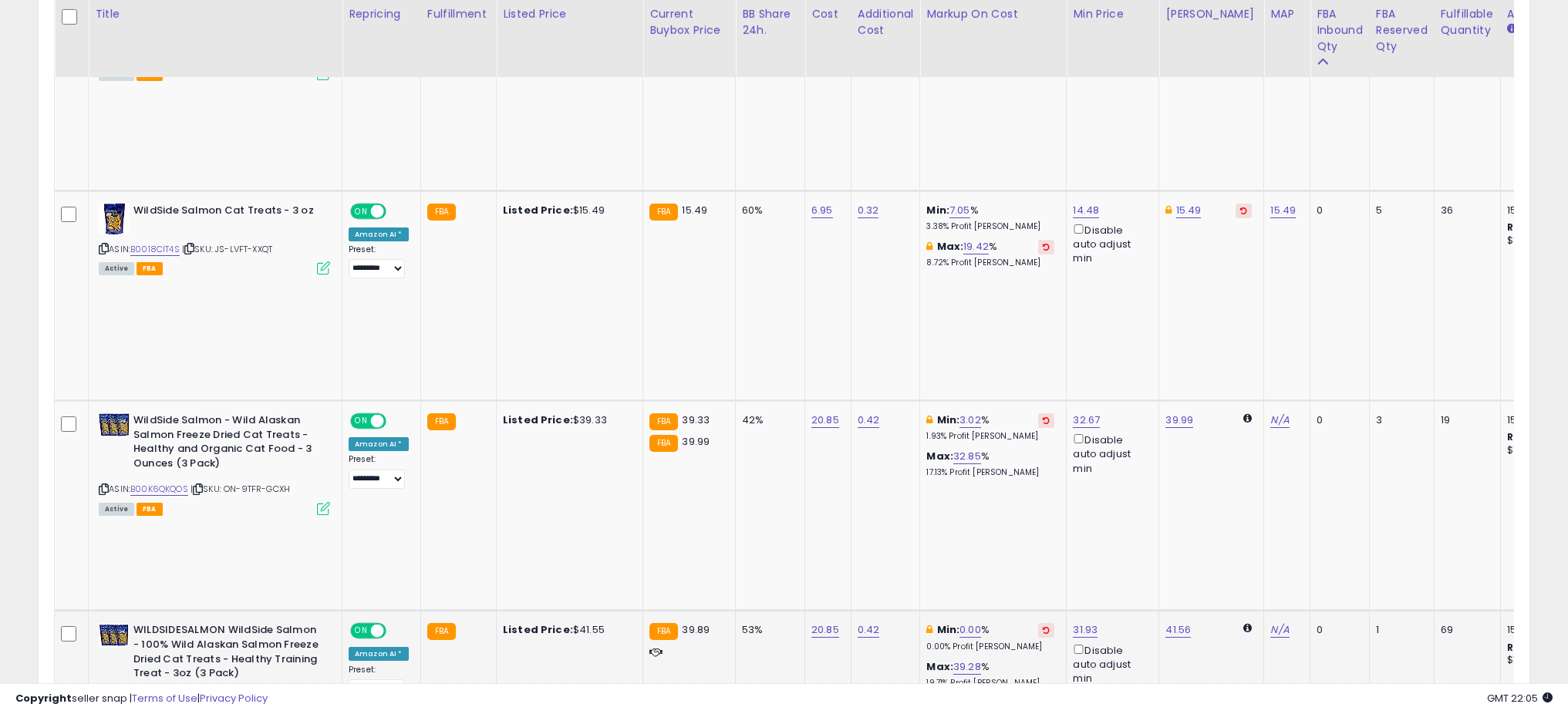
click at [166, 693] on link "B008B9TOYA" at bounding box center [158, 700] width 56 height 13
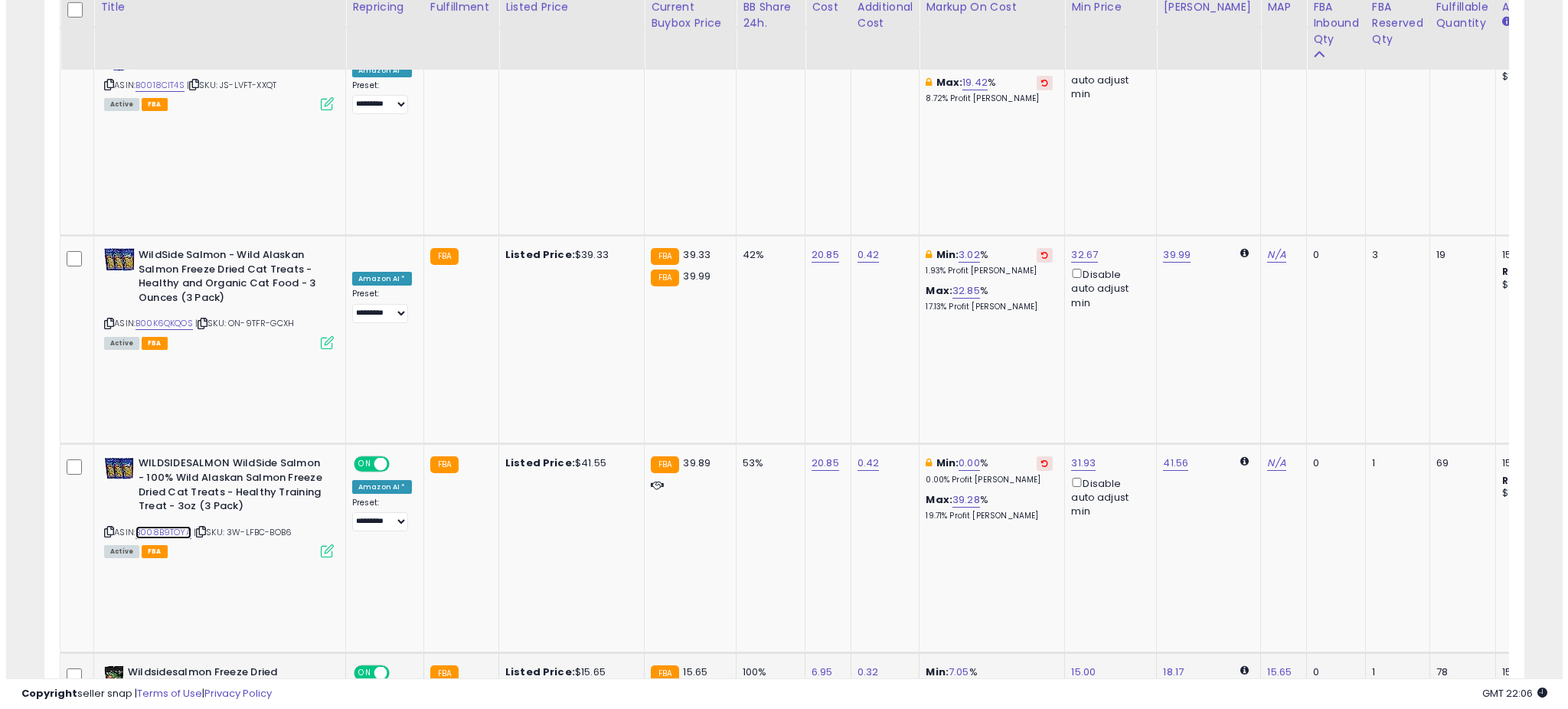
scroll to position [1005, 0]
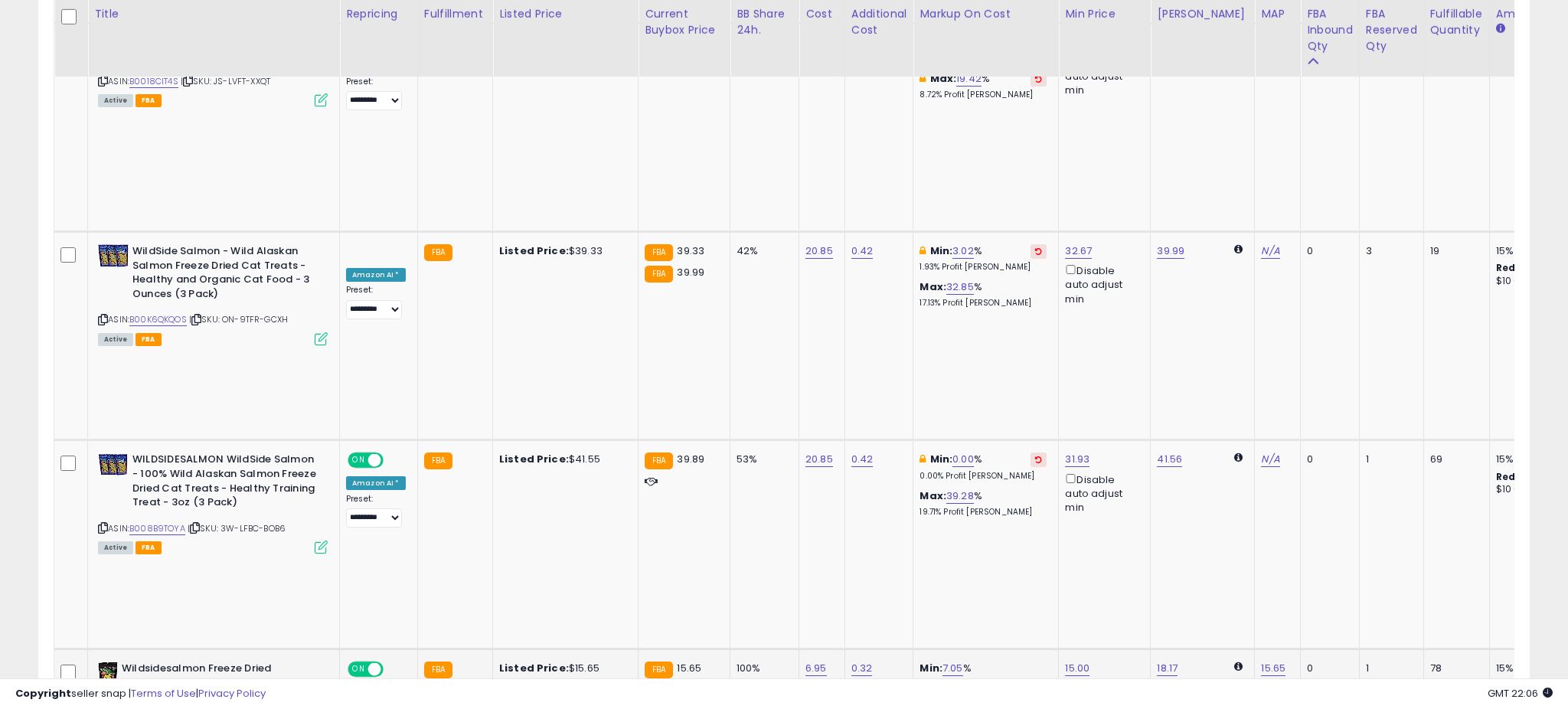
scroll to position [314, 865]
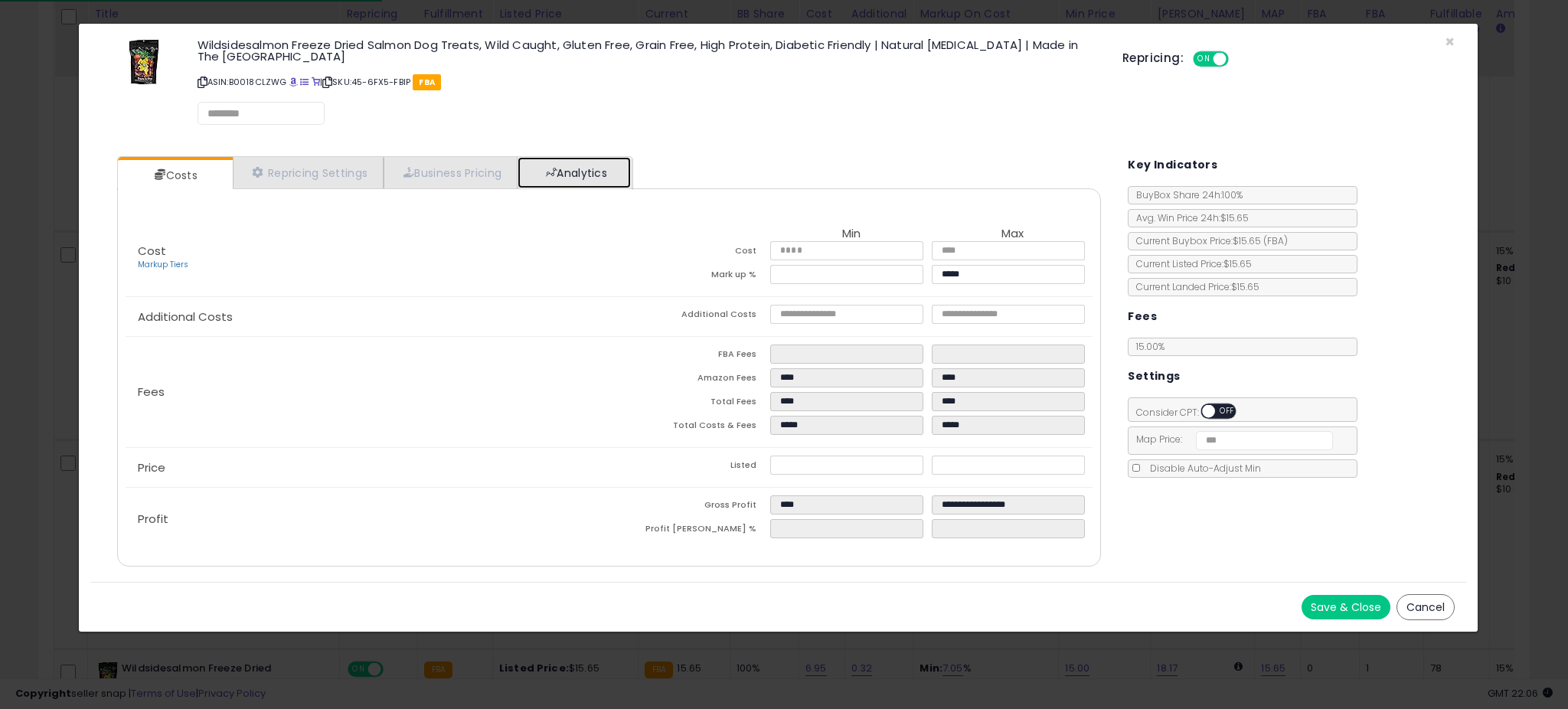
click at [606, 160] on link "Analytics" at bounding box center [574, 173] width 113 height 32
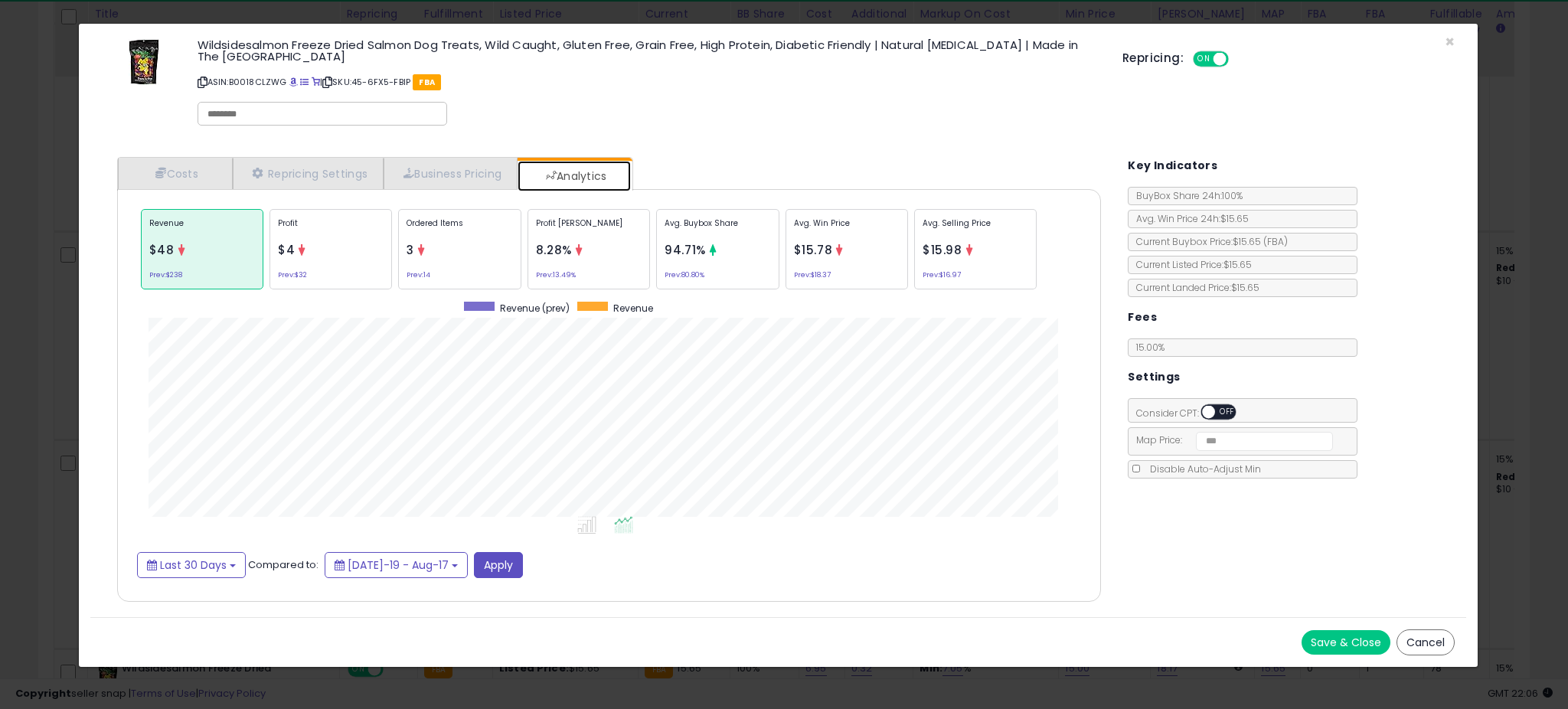
scroll to position [471, 1014]
click at [596, 220] on p "Profit [PERSON_NAME]" at bounding box center [588, 229] width 106 height 23
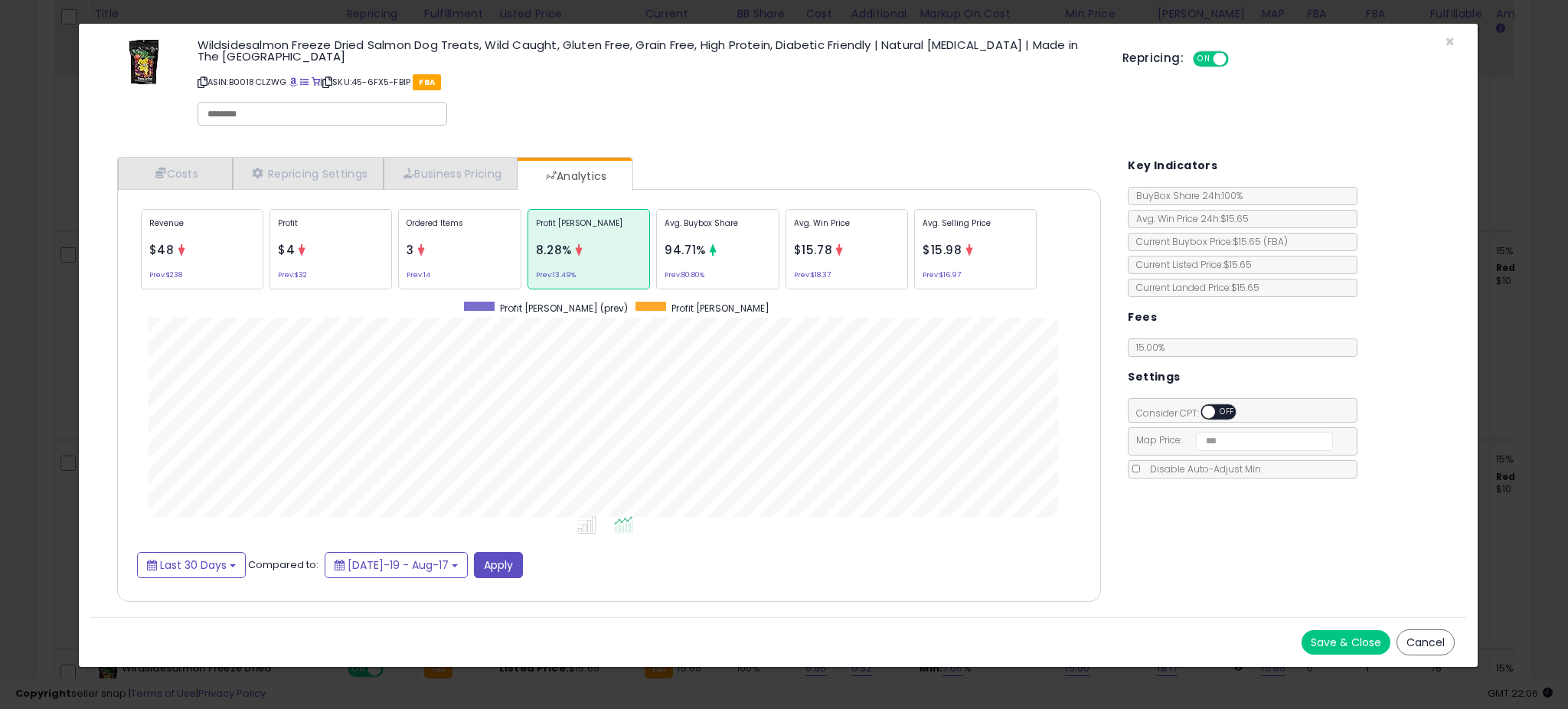
click at [686, 241] on div "94.71%" at bounding box center [685, 250] width 41 height 19
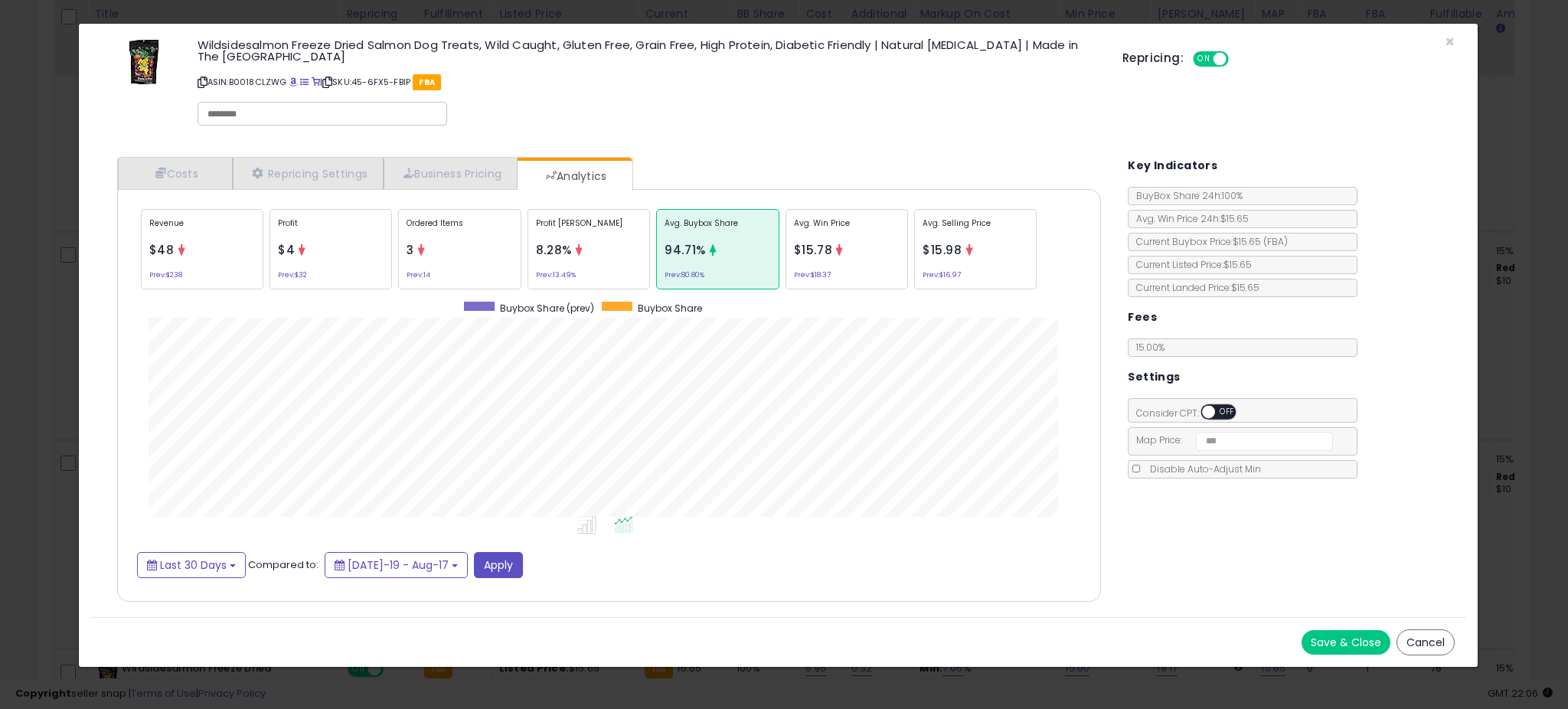
click at [83, 326] on div "× Close Wildsidesalmon Freeze Dried Salmon Dog Treats, Wild Caught, Gluten Free…" at bounding box center [778, 345] width 1401 height 645
click at [60, 331] on div "× Close Wildsidesalmon Freeze Dried Salmon Dog Treats, Wild Caught, Gluten Free…" at bounding box center [784, 354] width 1568 height 709
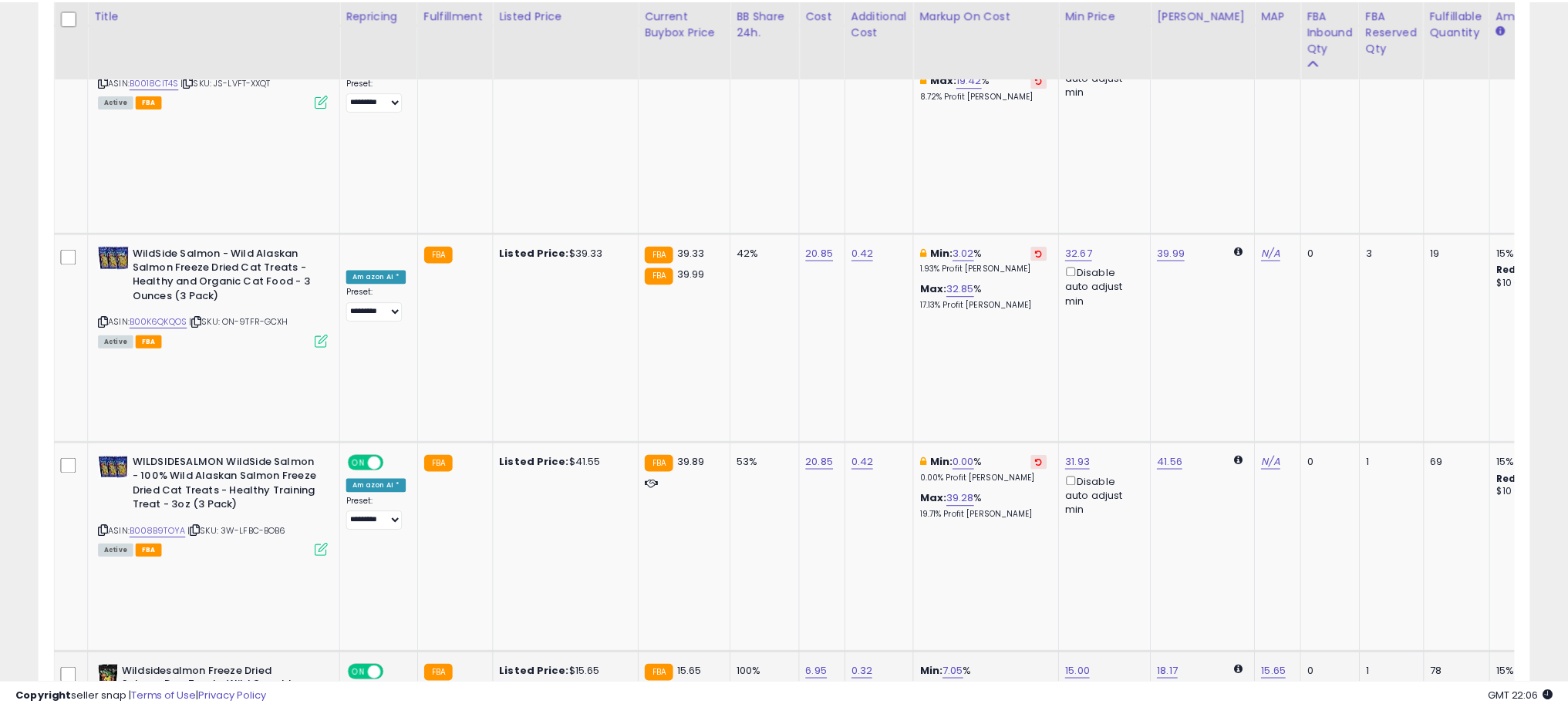
scroll to position [770987, 770476]
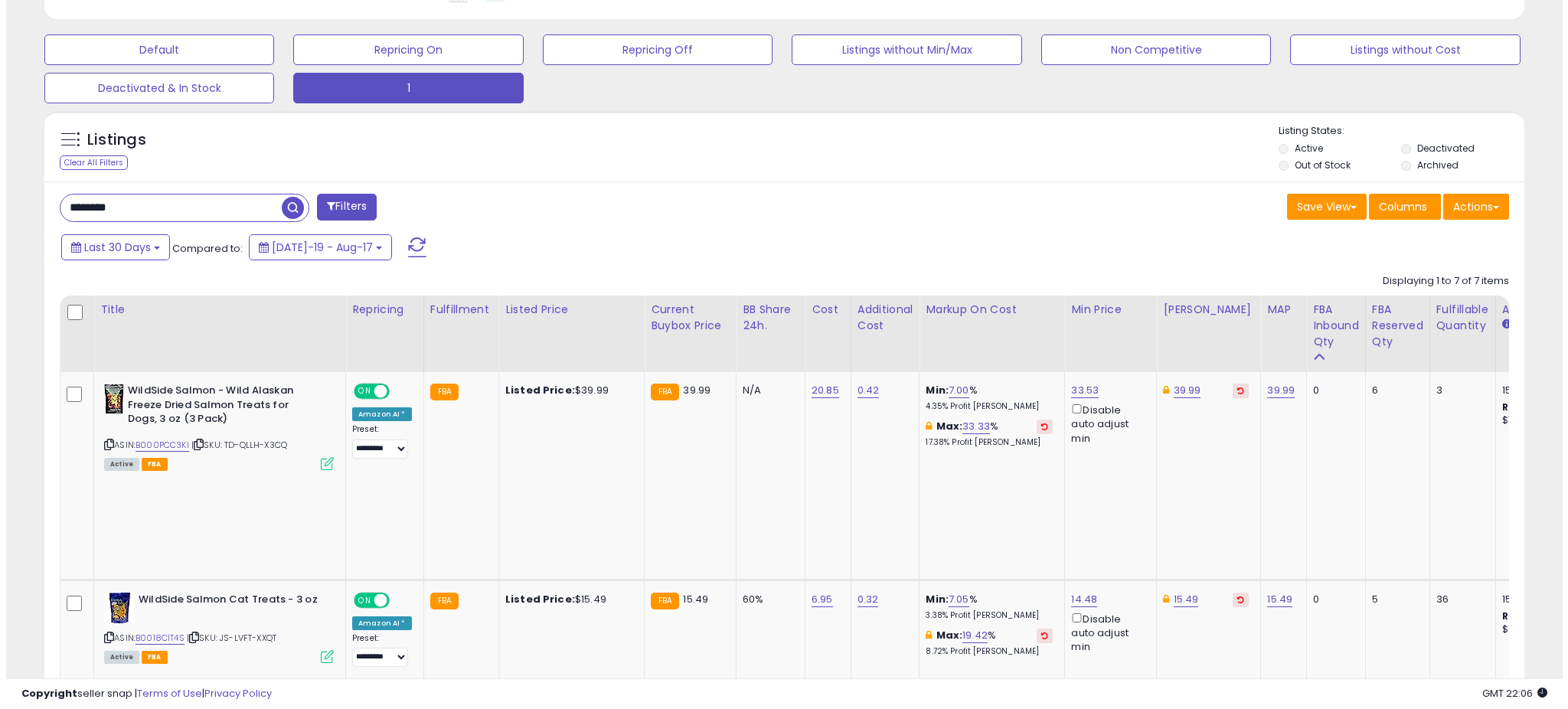
scroll to position [0, 0]
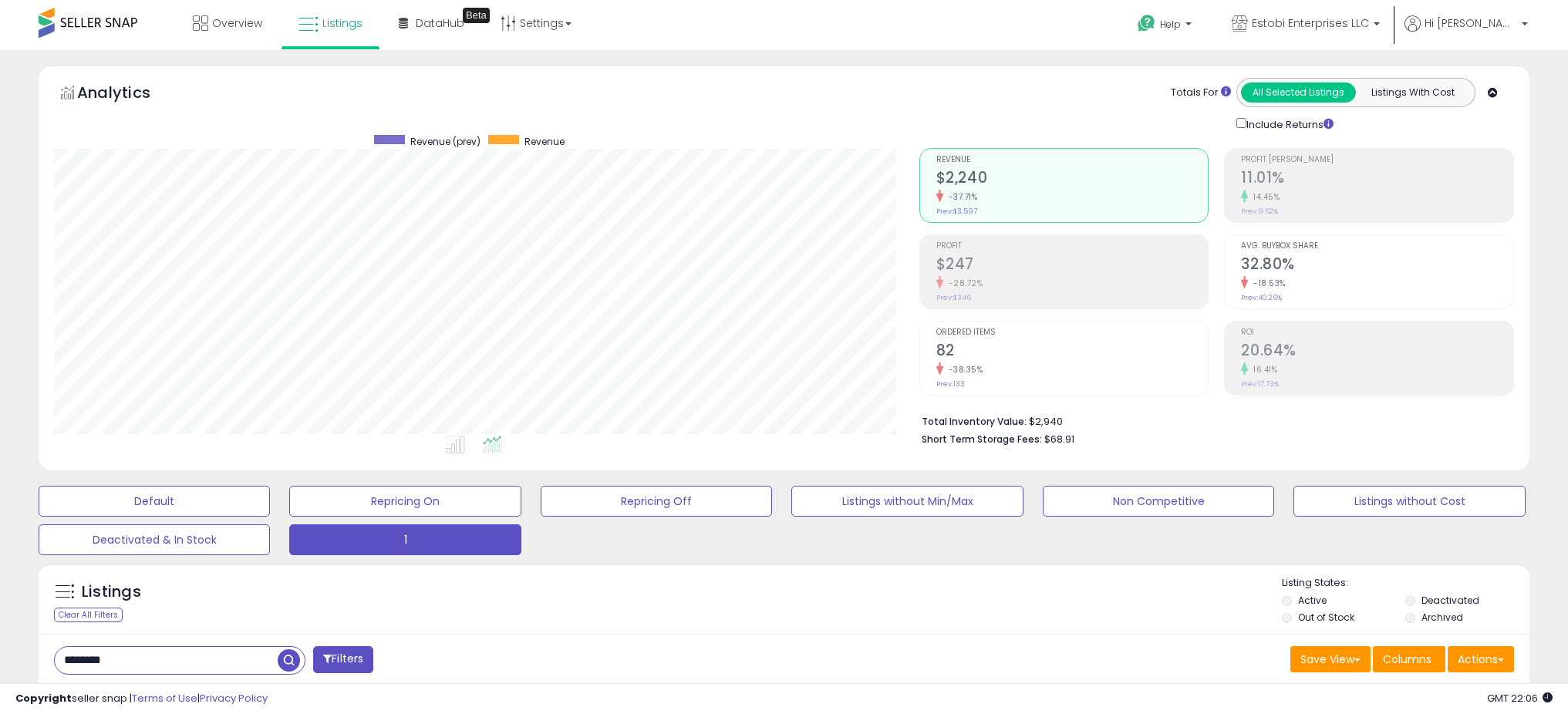
click at [184, 656] on input "********" at bounding box center [166, 660] width 223 height 27
click at [184, 656] on input "********" at bounding box center [237, 660] width 366 height 27
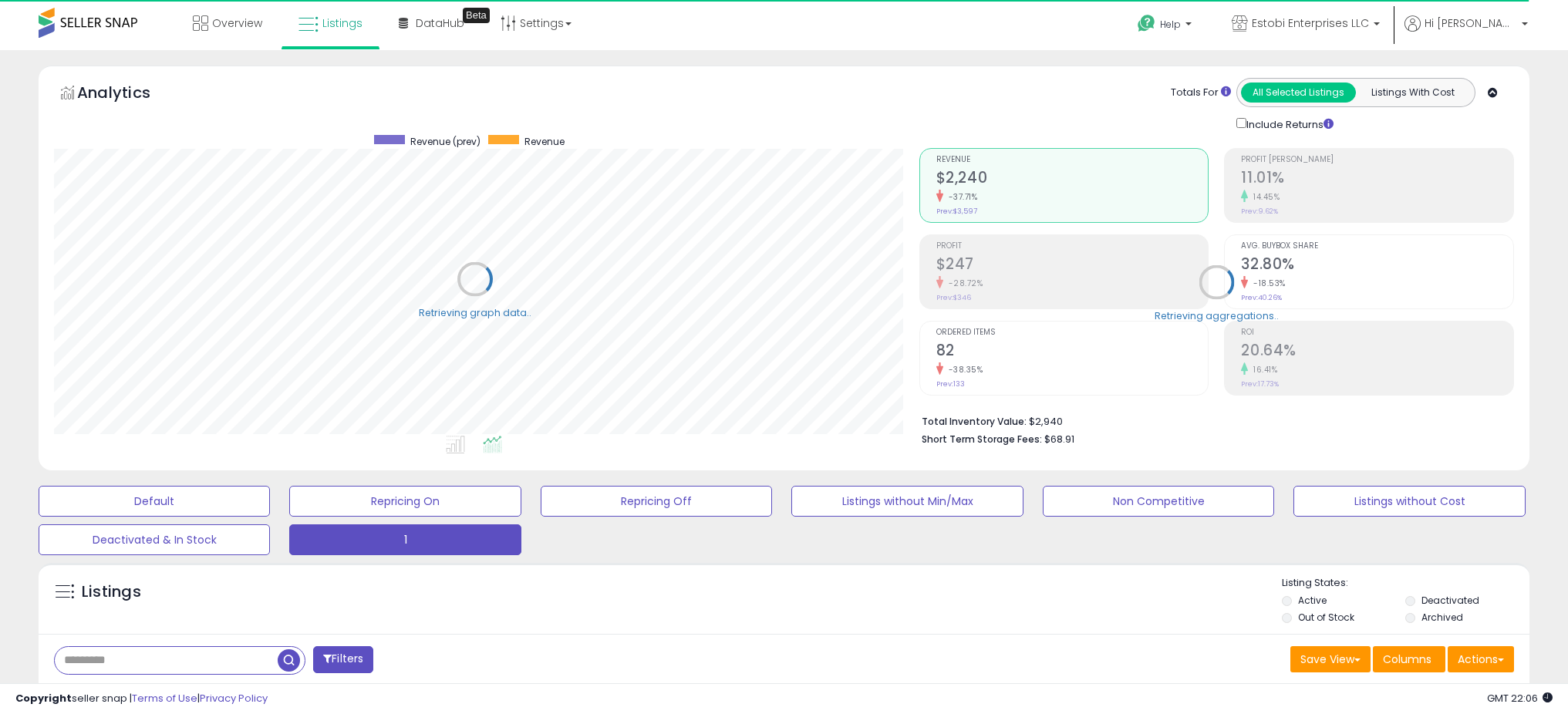
scroll to position [770987, 770476]
